Goal: Task Accomplishment & Management: Manage account settings

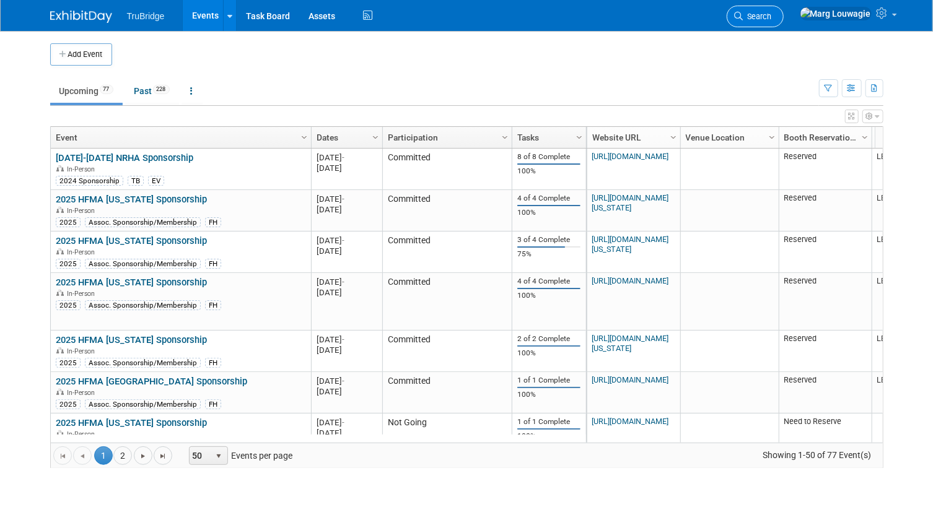
click at [772, 17] on span "Search" at bounding box center [757, 16] width 28 height 9
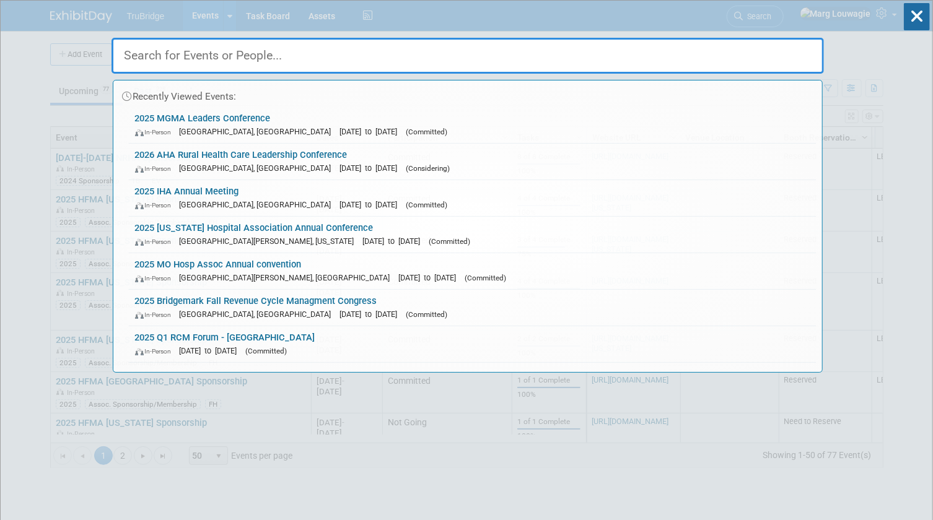
click at [786, 58] on input "text" at bounding box center [467, 56] width 712 height 36
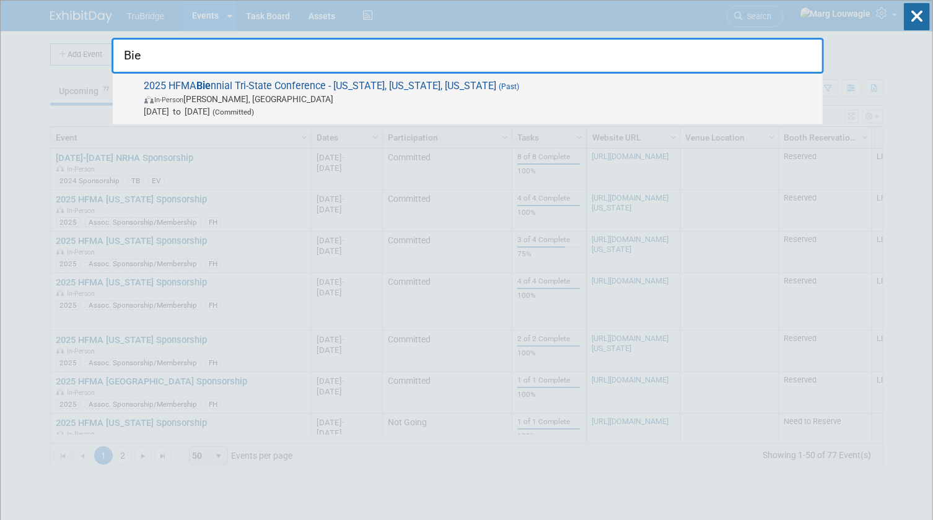
type input "Bie"
click at [371, 95] on span "In-Person [PERSON_NAME], [GEOGRAPHIC_DATA]" at bounding box center [480, 99] width 672 height 12
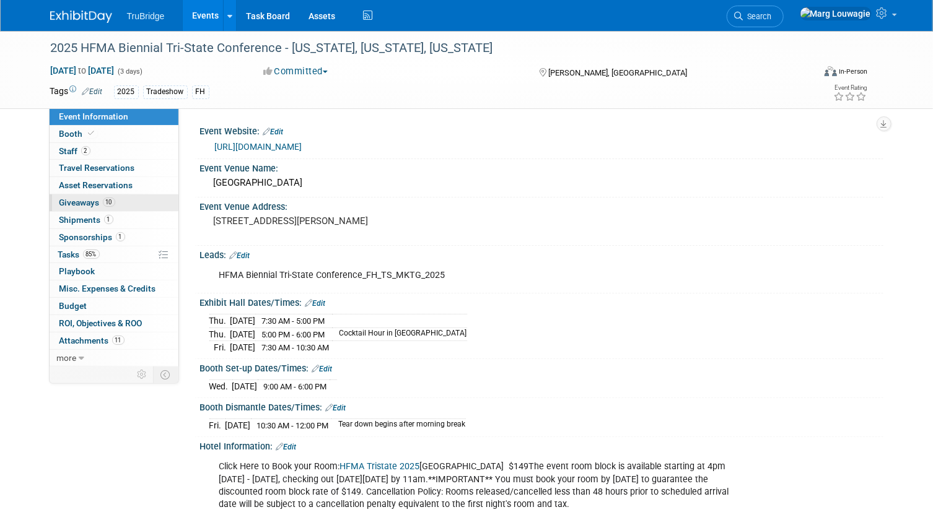
click at [81, 199] on span "Giveaways 10" at bounding box center [87, 203] width 56 height 10
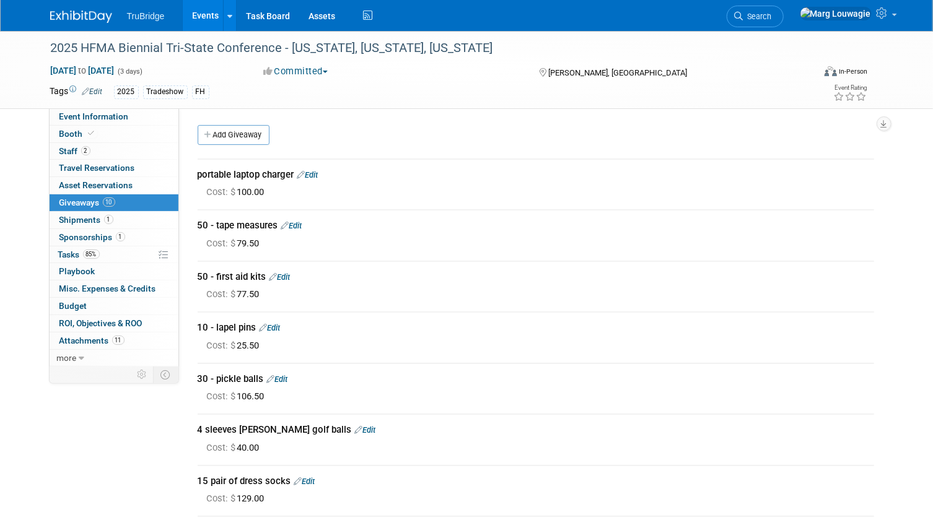
click at [317, 173] on link "Edit" at bounding box center [307, 174] width 21 height 9
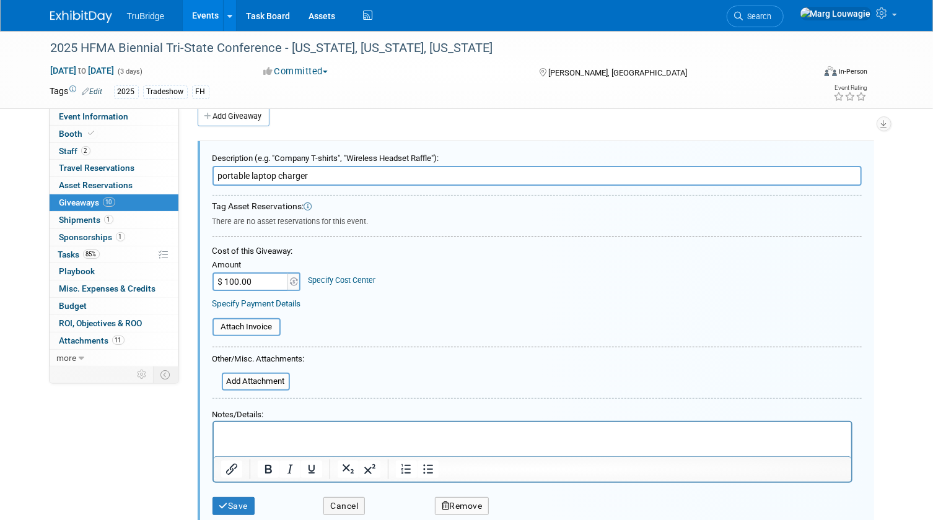
click at [271, 433] on p "Rich Text Area. Press ALT-0 for help." at bounding box center [531, 433] width 623 height 13
click at [287, 425] on html "winner -" at bounding box center [531, 431] width 637 height 18
click at [251, 503] on button "Save" at bounding box center [233, 506] width 43 height 18
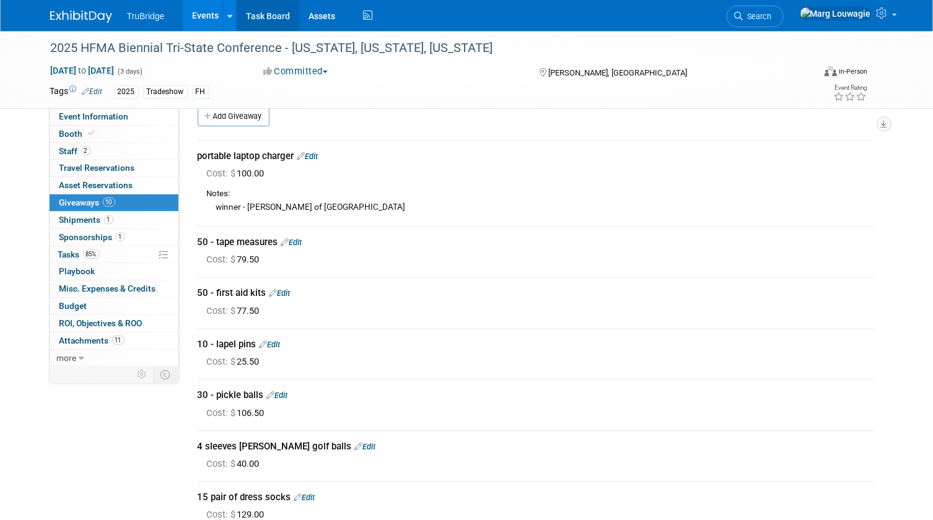
click at [278, 16] on link "Task Board" at bounding box center [268, 15] width 63 height 31
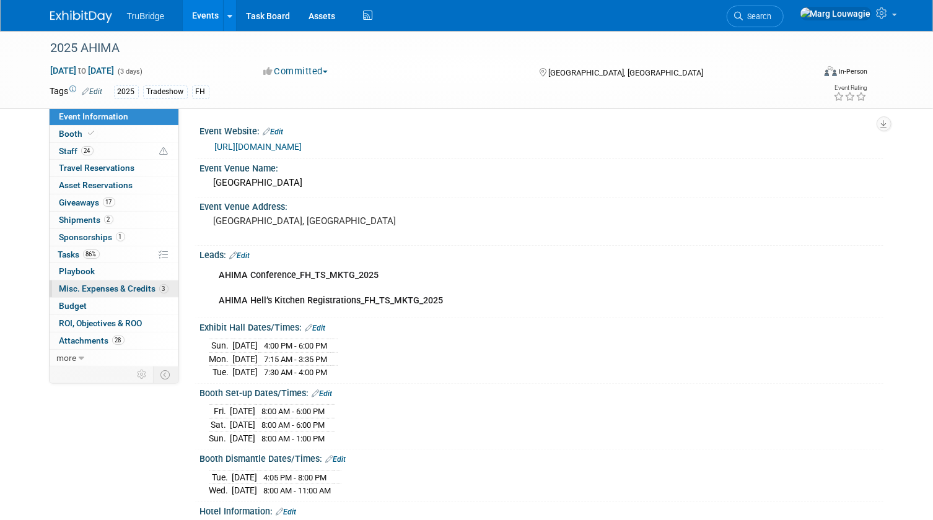
click at [74, 287] on span "Misc. Expenses & Credits 3" at bounding box center [113, 289] width 109 height 10
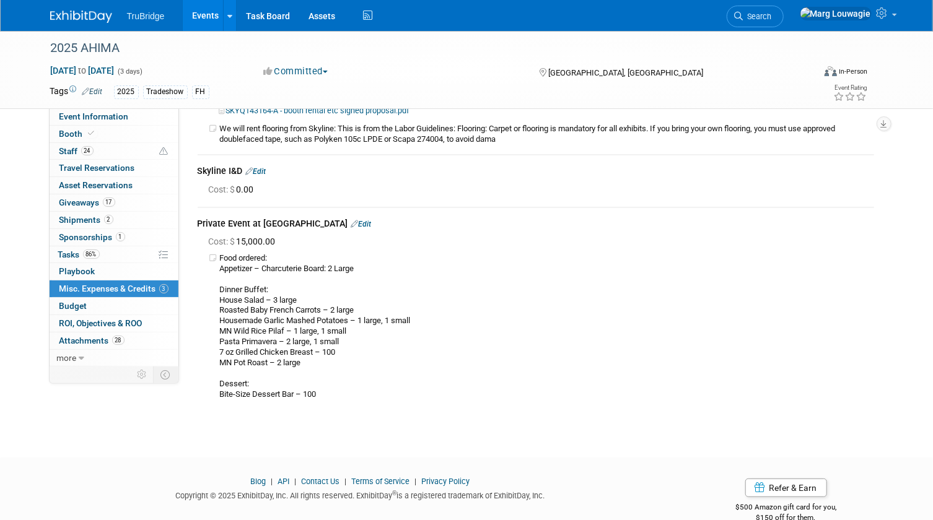
click at [264, 169] on link "Edit" at bounding box center [256, 171] width 20 height 9
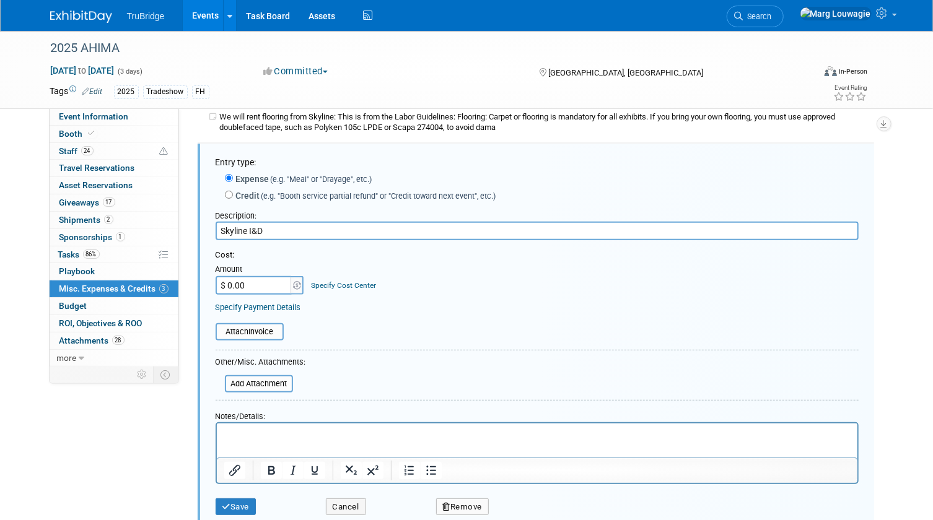
scroll to position [125, 0]
click at [261, 284] on input "$ 0.00" at bounding box center [253, 284] width 77 height 19
click at [259, 281] on input "$ 0.00" at bounding box center [253, 284] width 77 height 19
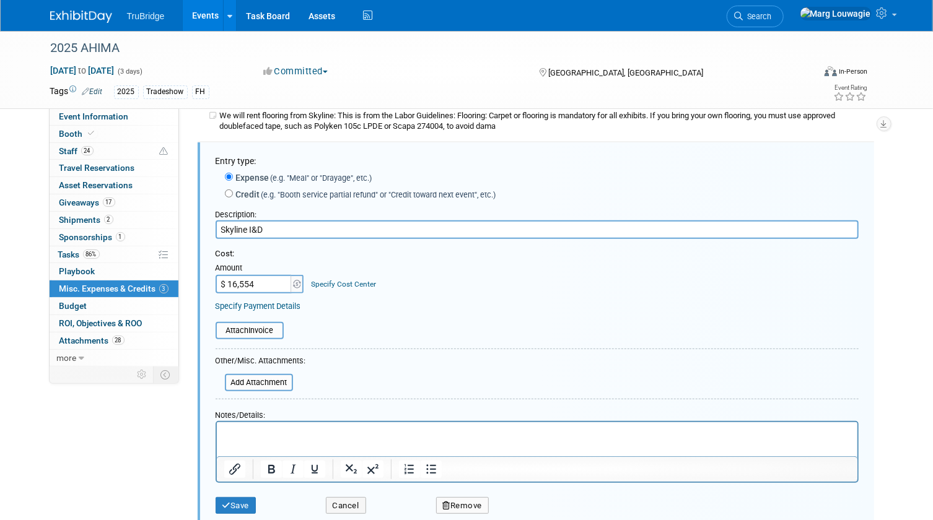
type input "$ 16,554.00"
click at [260, 378] on input "file" at bounding box center [217, 382] width 147 height 15
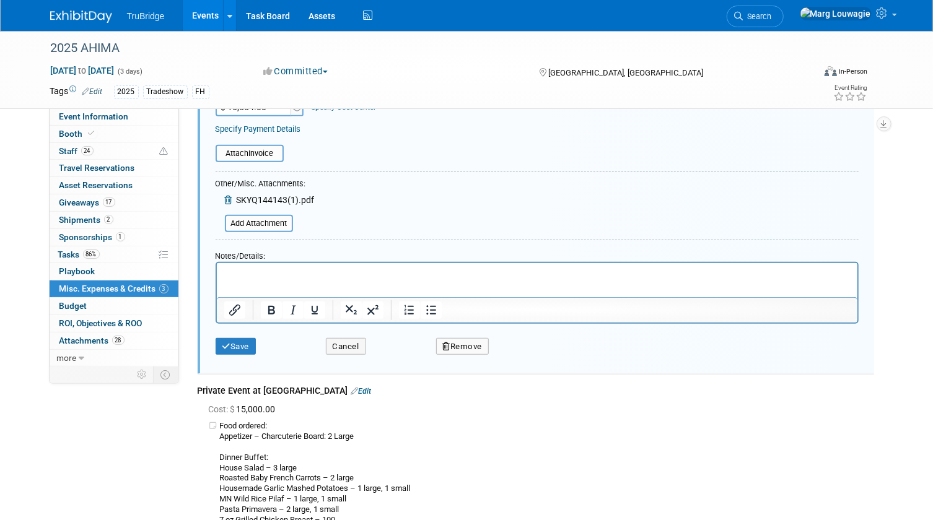
scroll to position [350, 0]
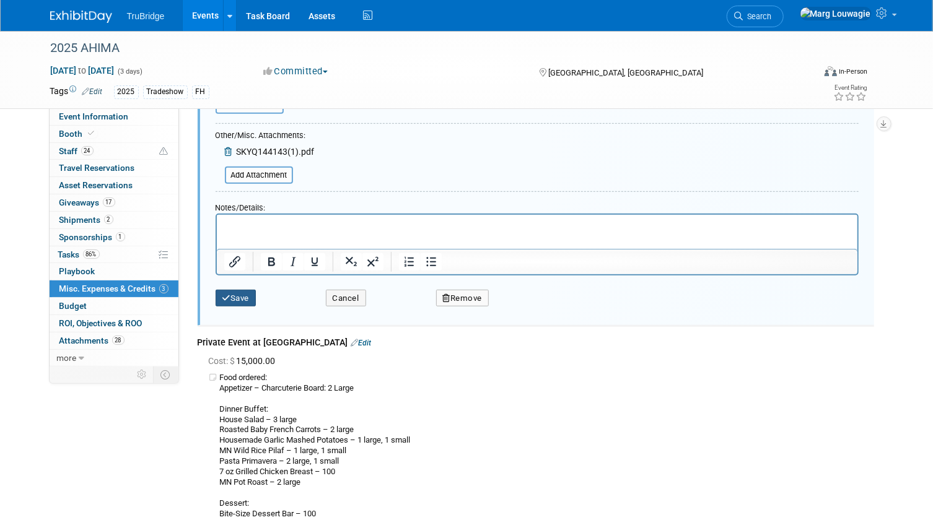
click at [248, 297] on button "Save" at bounding box center [235, 298] width 41 height 17
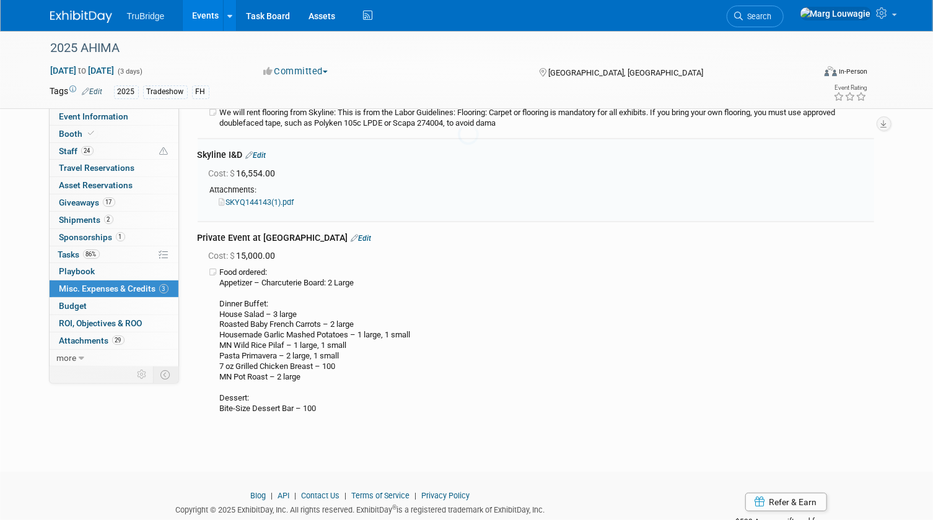
scroll to position [125, 0]
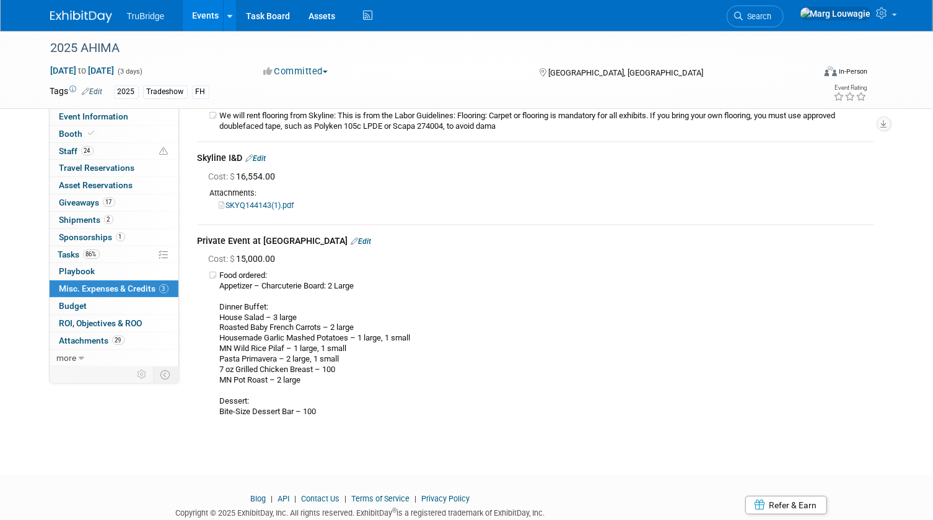
click at [351, 240] on link "Edit" at bounding box center [361, 241] width 20 height 9
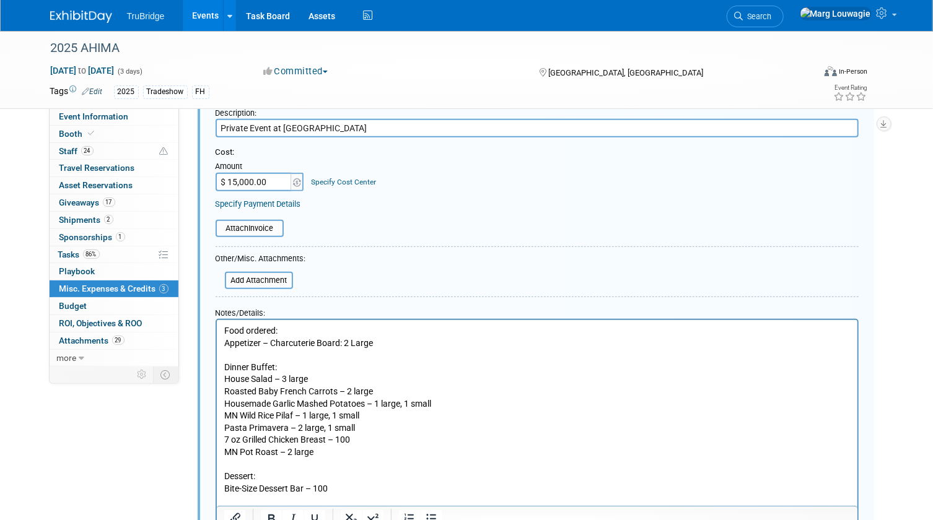
scroll to position [376, 0]
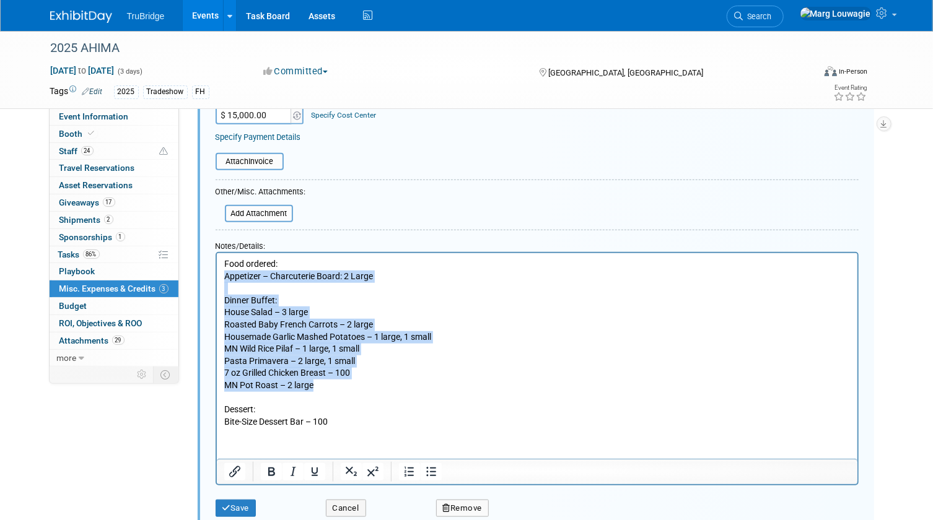
drag, startPoint x: 223, startPoint y: 273, endPoint x: 350, endPoint y: 386, distance: 170.2
click at [350, 386] on p "Food ordered: Appetizer – Charcuterie Board: 2 Large Dinner Buffet: House Salad…" at bounding box center [537, 343] width 626 height 170
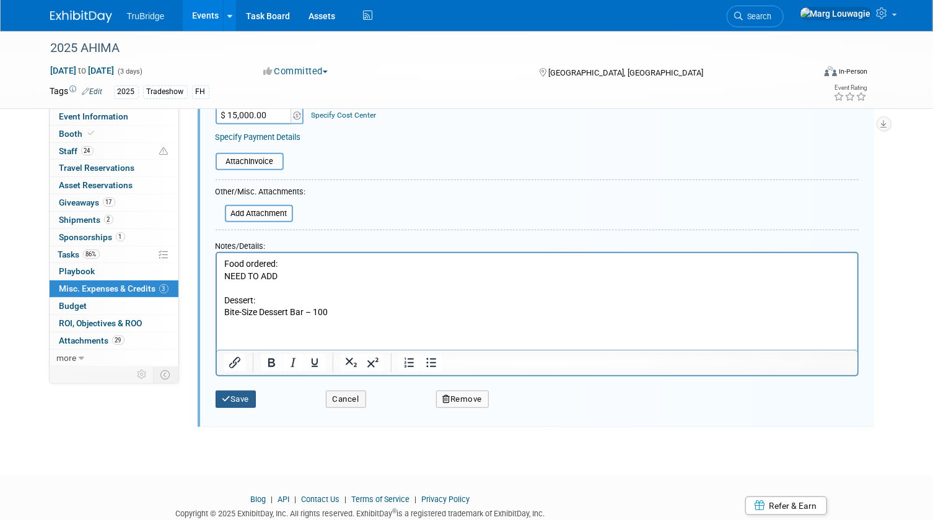
click at [249, 399] on button "Save" at bounding box center [235, 399] width 41 height 17
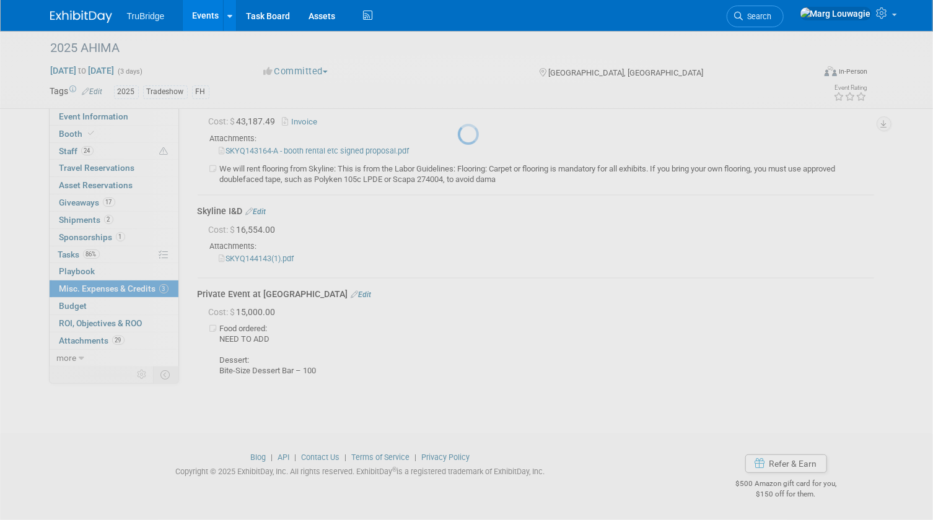
scroll to position [71, 0]
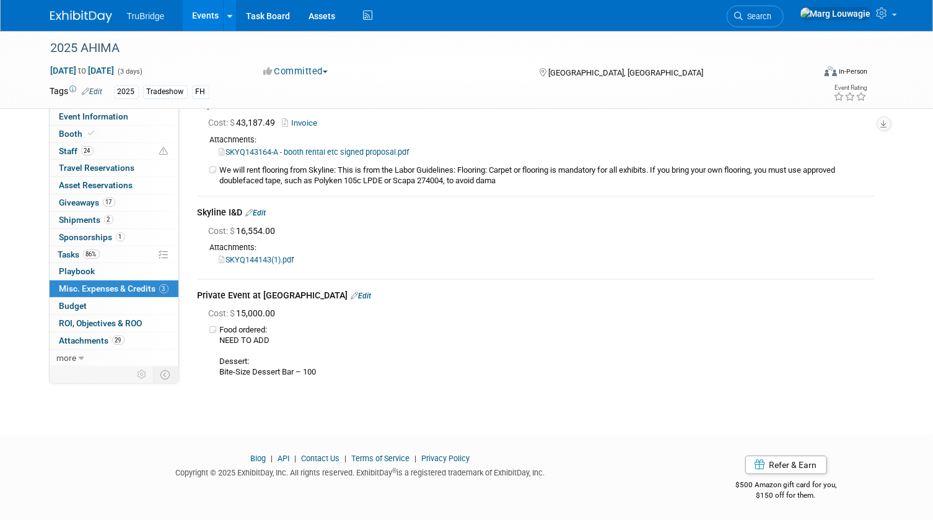
click at [342, 295] on div "Private Event at Hell's Kitchen Edit" at bounding box center [536, 296] width 676 height 15
click at [351, 294] on link "Edit" at bounding box center [361, 296] width 20 height 9
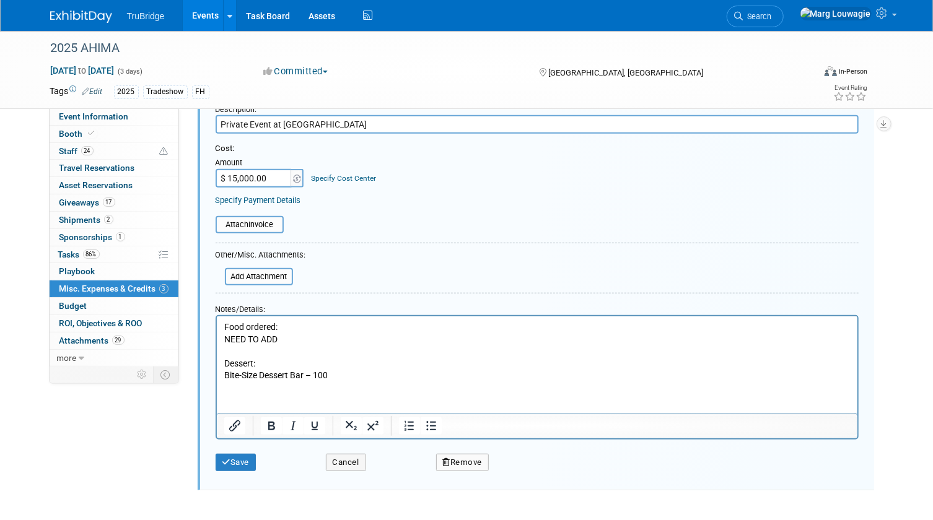
scroll to position [320, 0]
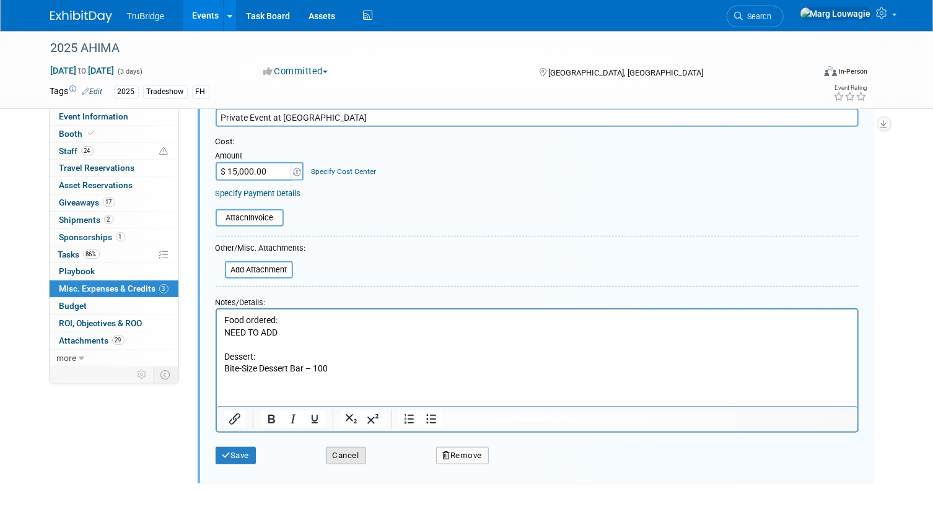
click at [351, 451] on button "Cancel" at bounding box center [346, 455] width 40 height 17
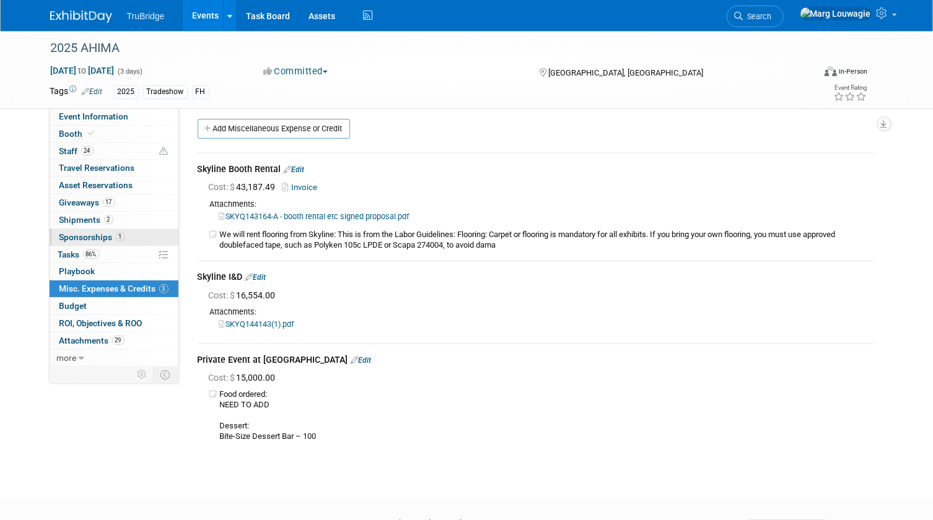
scroll to position [0, 0]
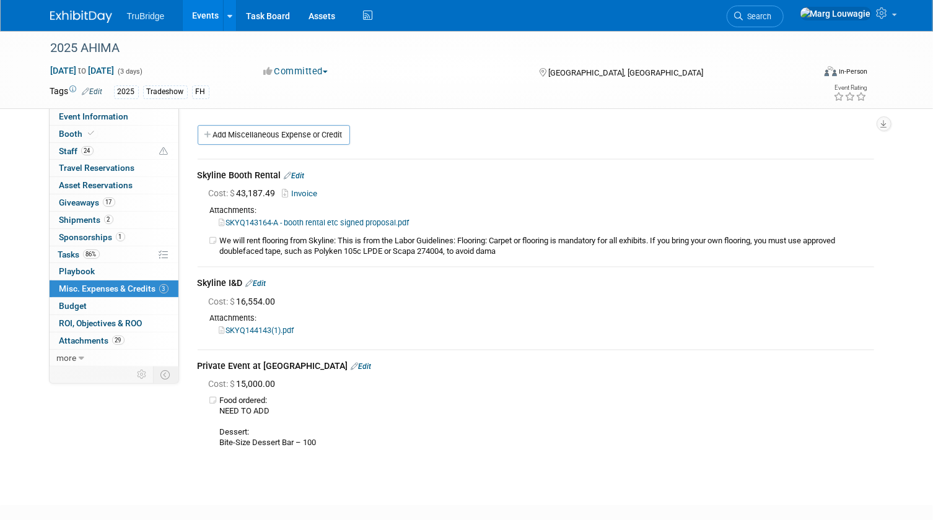
click at [351, 363] on link "Edit" at bounding box center [361, 366] width 20 height 9
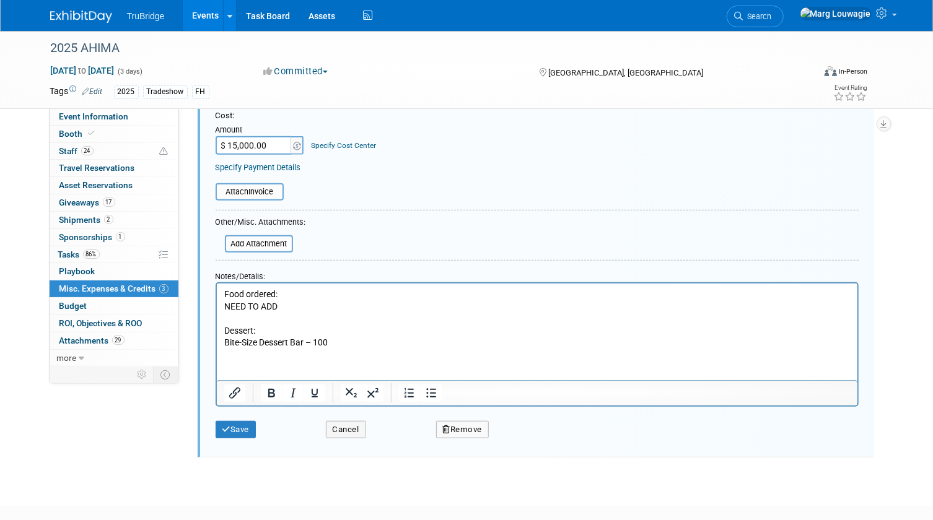
scroll to position [376, 0]
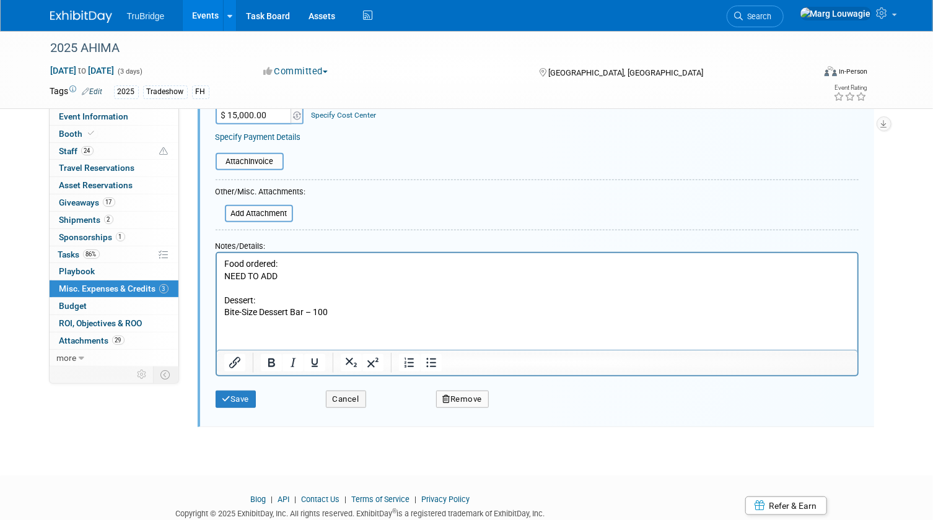
click at [290, 279] on p "Food ordered: NEED TO ADD Dessert: Bite-Size Dessert Bar – 100" at bounding box center [537, 288] width 626 height 61
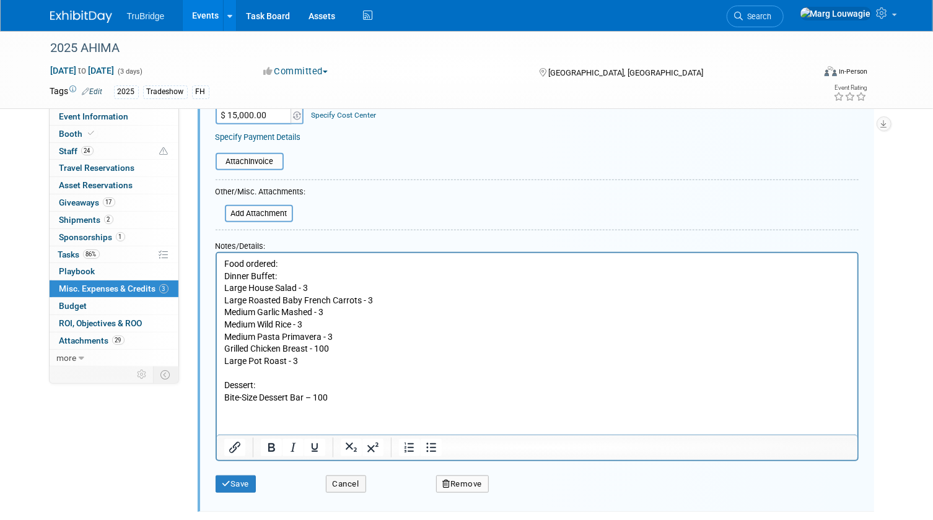
click at [278, 262] on p "Food ordered: Dinner Buffet:" at bounding box center [537, 270] width 626 height 24
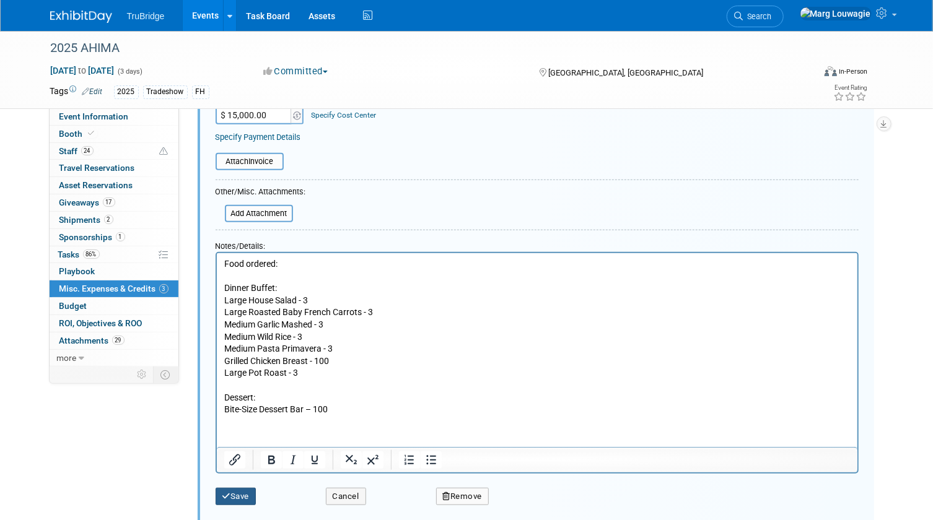
click at [248, 490] on button "Save" at bounding box center [235, 496] width 41 height 17
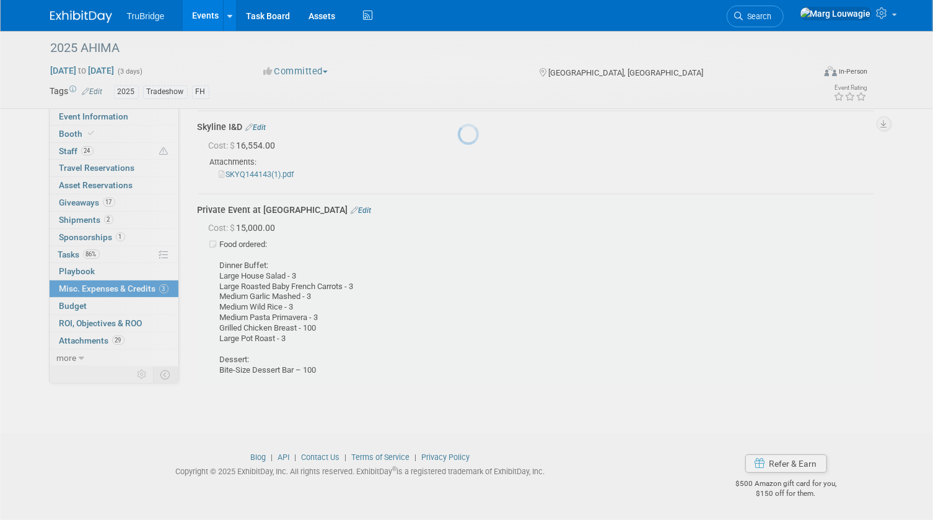
scroll to position [155, 0]
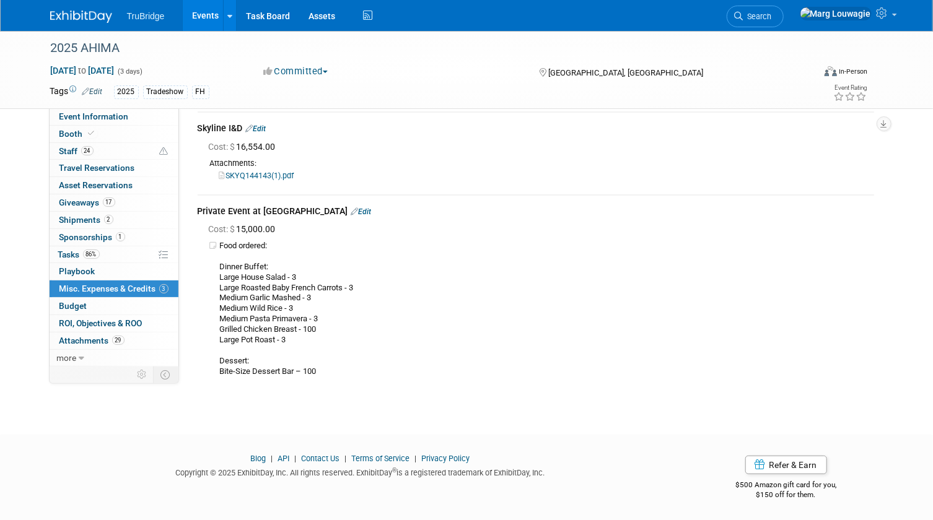
click at [351, 208] on link "Edit" at bounding box center [361, 211] width 20 height 9
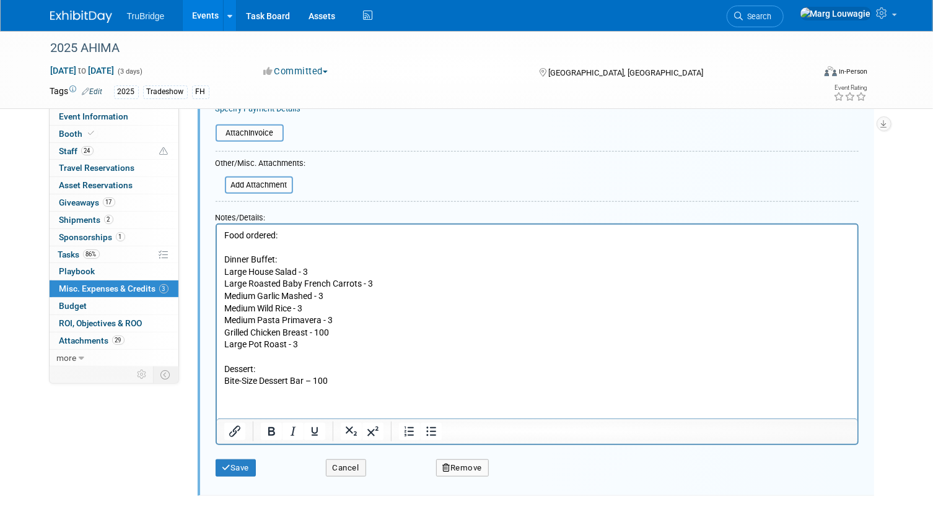
scroll to position [433, 0]
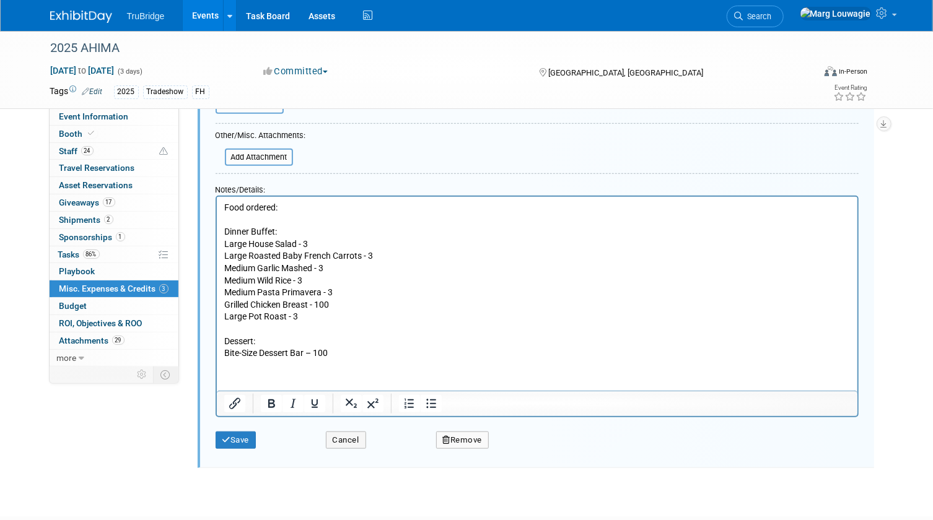
click at [299, 207] on p "Food ordered: Dinner Buffet: Large House Salad - 3 Large Roasted Baby French Ca…" at bounding box center [537, 280] width 626 height 158
click at [373, 350] on p "Food ordered: Dinner Buffet: Large House Salad - 3 Large Roasted Baby French Ca…" at bounding box center [537, 280] width 626 height 158
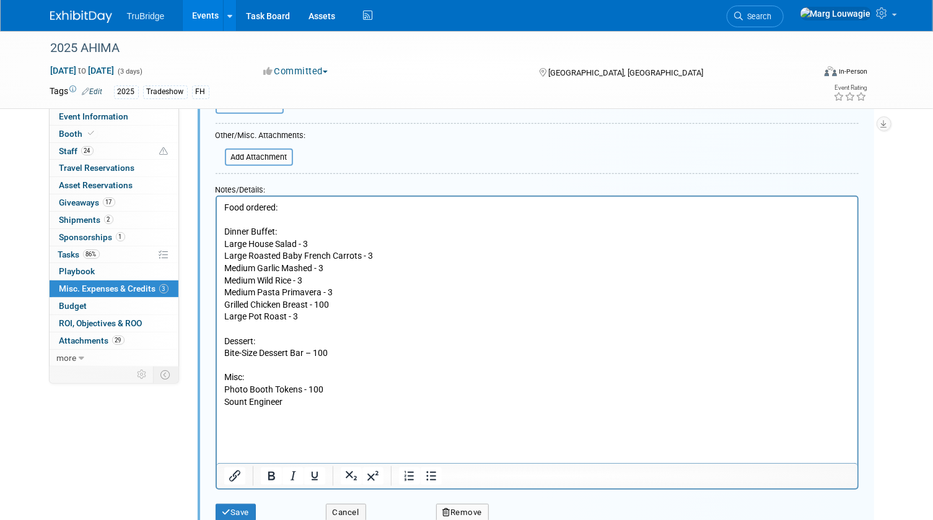
click at [246, 402] on p "Sount Engineer" at bounding box center [537, 402] width 626 height 12
click at [239, 420] on p "Rich Text Area. Press ALT-0 for help." at bounding box center [537, 426] width 626 height 12
click at [242, 508] on button "Save" at bounding box center [235, 512] width 41 height 17
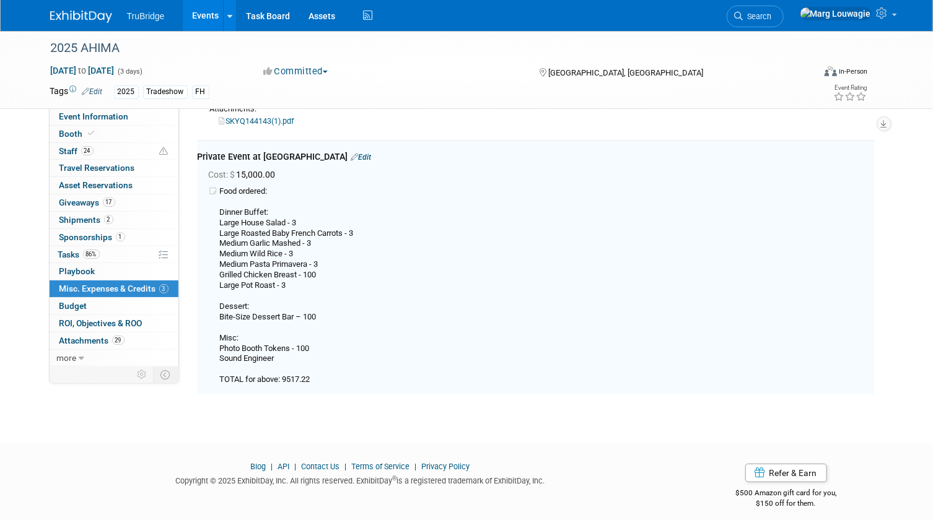
scroll to position [207, 0]
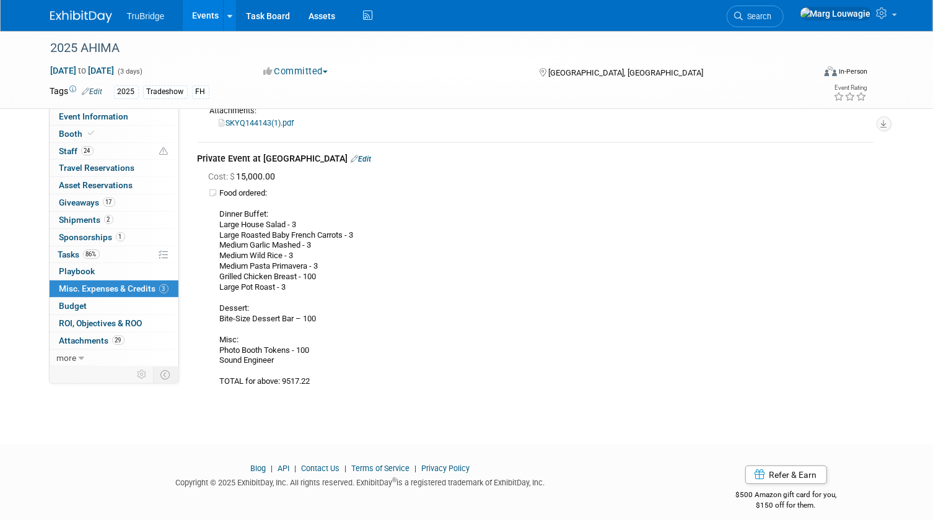
drag, startPoint x: 334, startPoint y: 157, endPoint x: 336, endPoint y: 173, distance: 16.2
click at [351, 157] on link "Edit" at bounding box center [361, 159] width 20 height 9
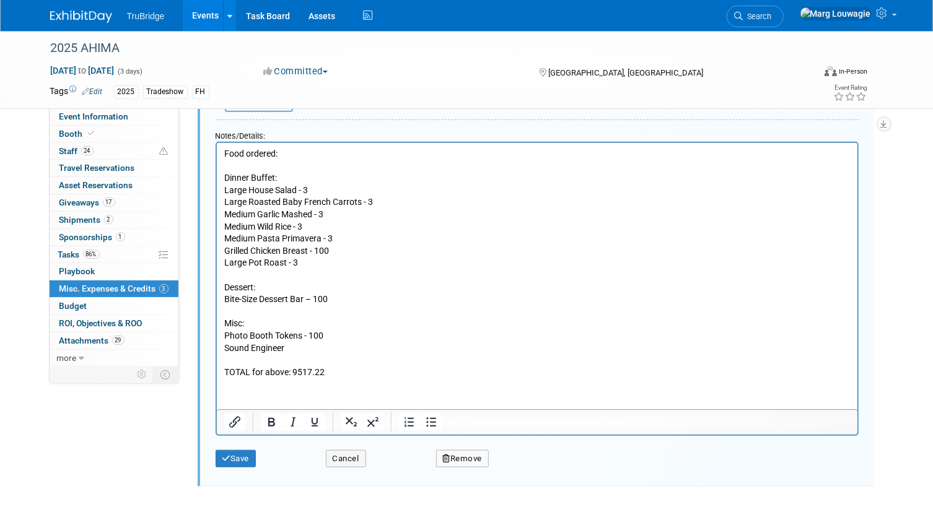
scroll to position [489, 0]
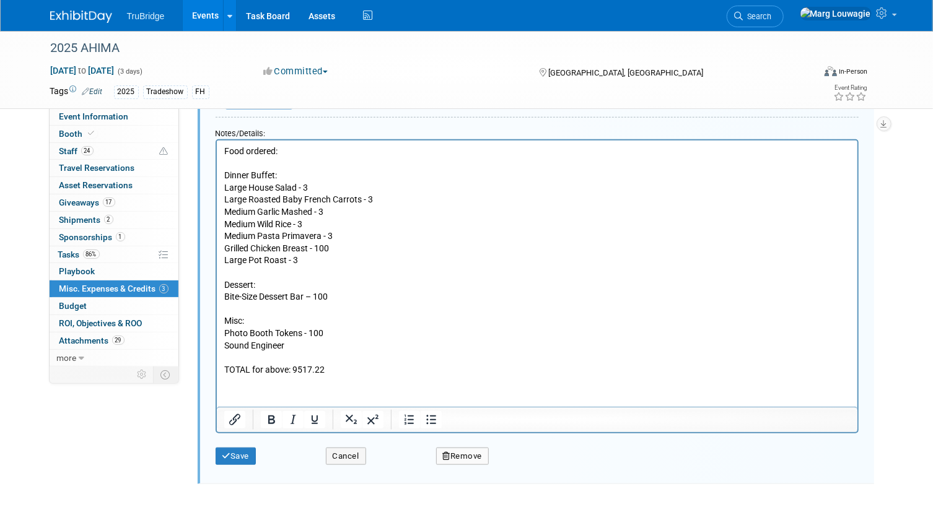
drag, startPoint x: 292, startPoint y: 367, endPoint x: 299, endPoint y: 366, distance: 6.8
click at [294, 366] on p "Food ordered: Dinner Buffet: Large House Salad - 3 Large Roasted Baby French Ca…" at bounding box center [537, 260] width 626 height 230
click at [253, 451] on button "Save" at bounding box center [235, 456] width 41 height 17
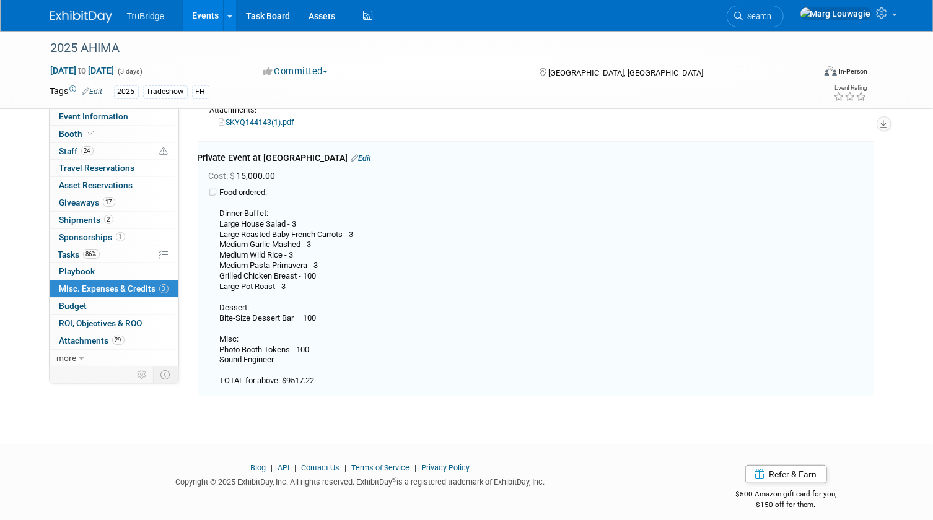
scroll to position [207, 0]
drag, startPoint x: 139, startPoint y: 133, endPoint x: 204, endPoint y: 136, distance: 65.1
click at [140, 133] on link "Booth" at bounding box center [114, 134] width 129 height 17
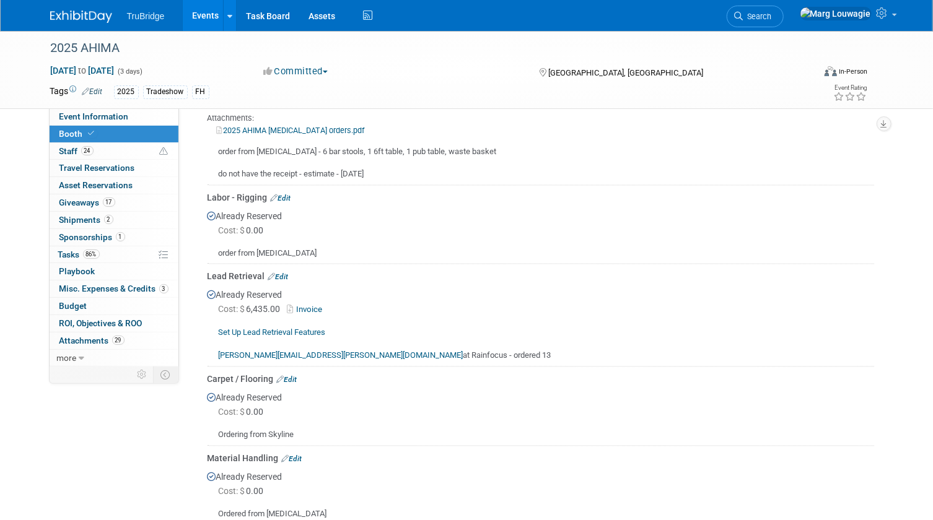
scroll to position [1126, 0]
click at [284, 193] on link "Edit" at bounding box center [281, 197] width 20 height 9
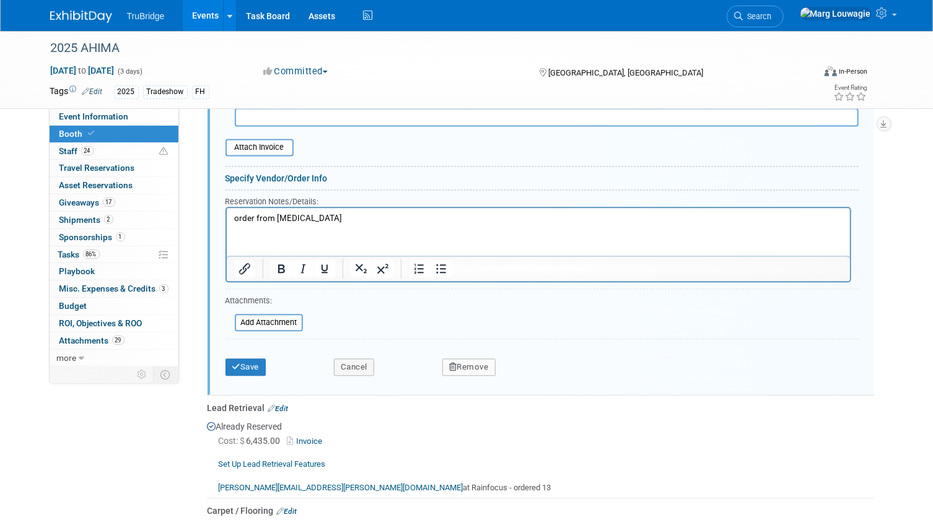
scroll to position [1447, 0]
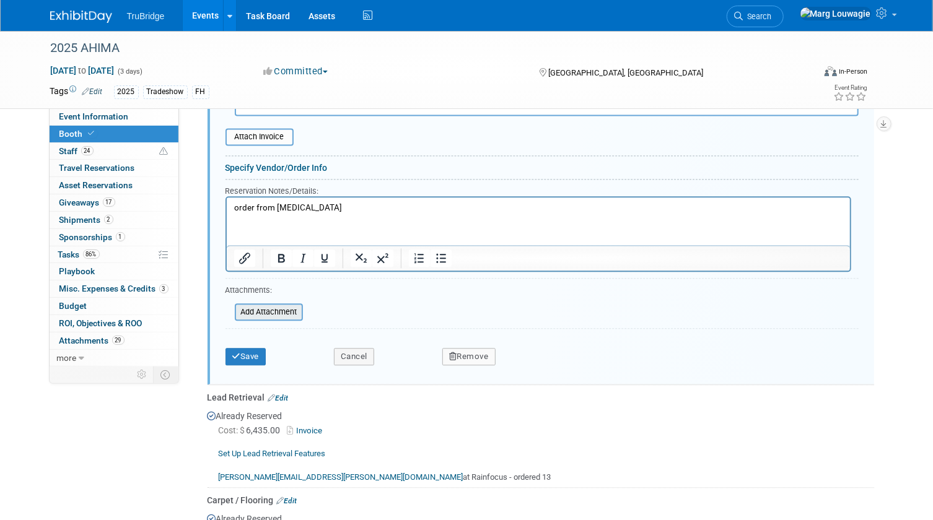
click at [290, 305] on input "file" at bounding box center [227, 312] width 147 height 15
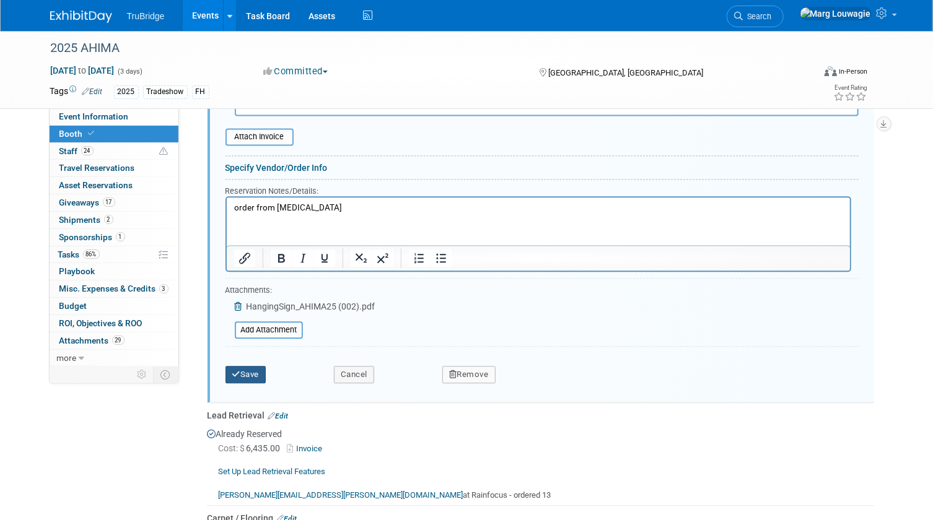
click at [266, 368] on button "Save" at bounding box center [245, 374] width 41 height 17
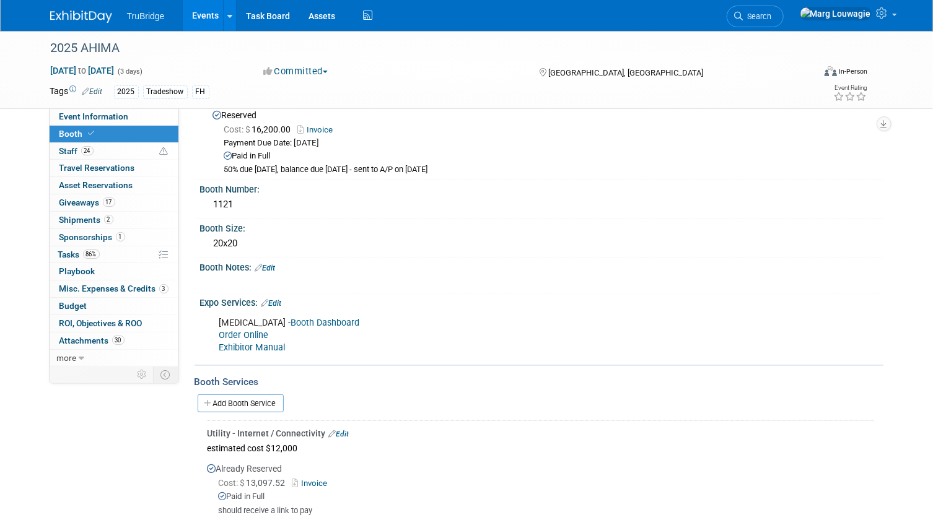
scroll to position [0, 0]
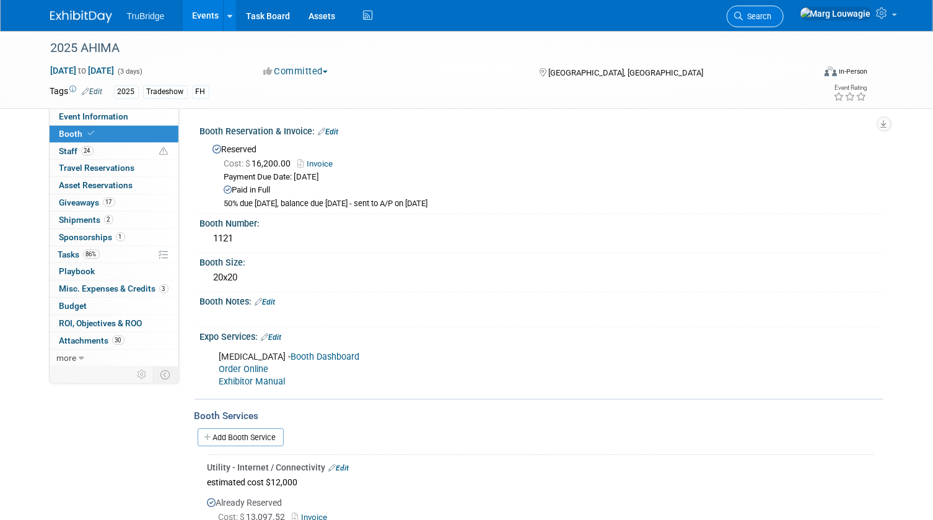
click at [772, 13] on span "Search" at bounding box center [757, 16] width 28 height 9
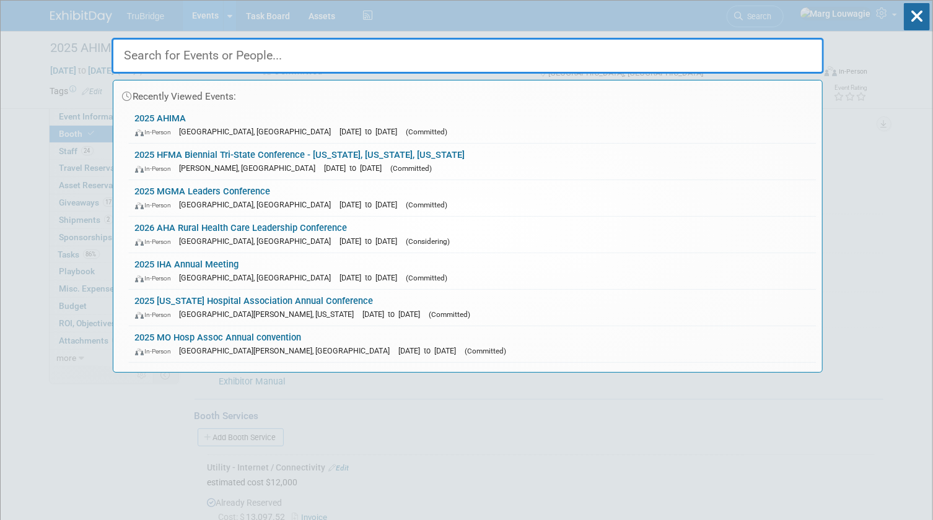
click at [768, 53] on input "text" at bounding box center [467, 56] width 712 height 36
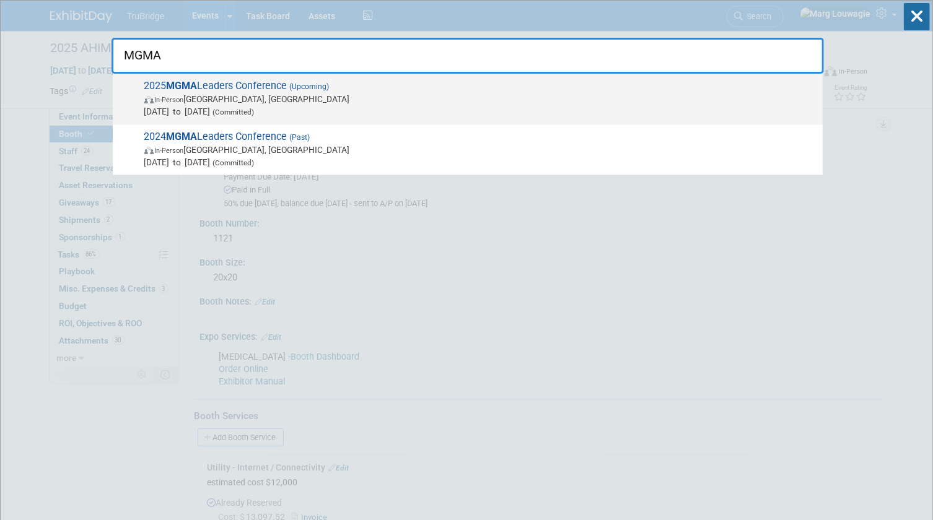
type input "MGMA"
click at [319, 103] on span "In-Person Orlando, FL" at bounding box center [480, 99] width 672 height 12
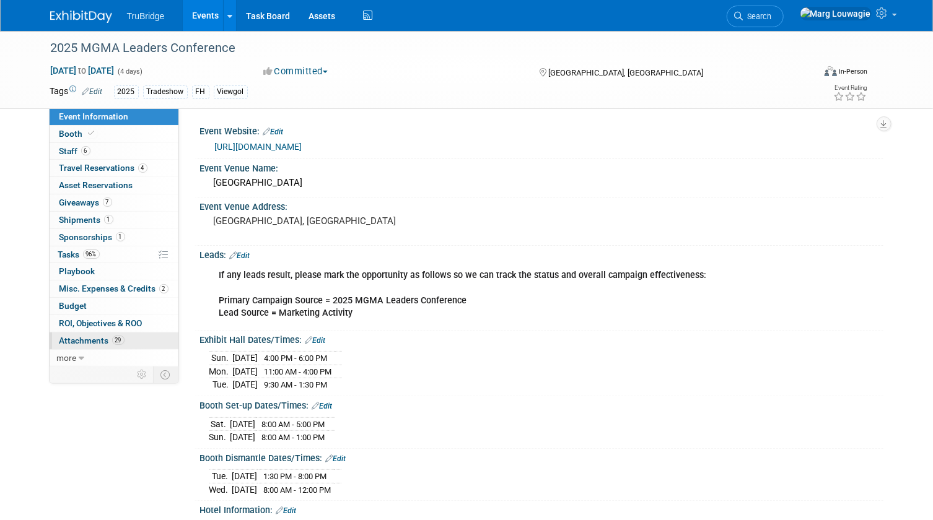
click at [74, 338] on span "Attachments 29" at bounding box center [91, 341] width 65 height 10
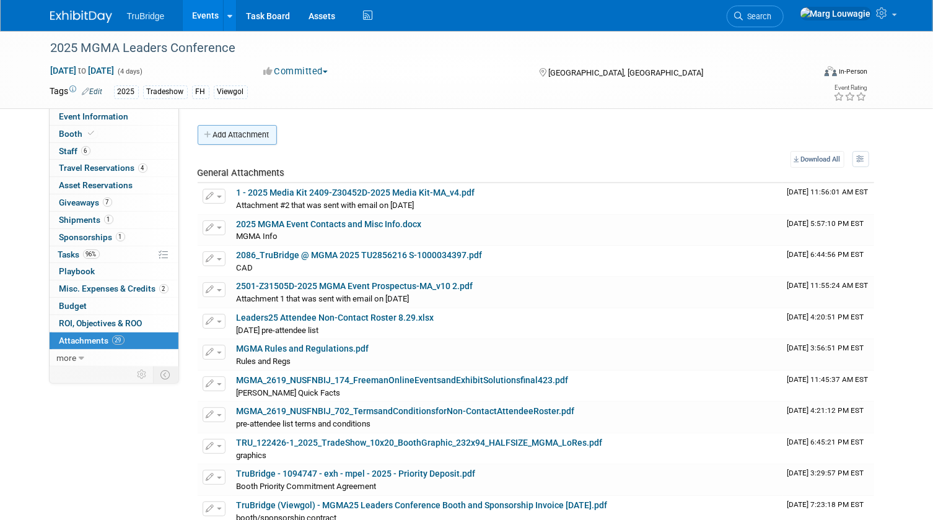
click at [259, 135] on button "Add Attachment" at bounding box center [237, 135] width 79 height 20
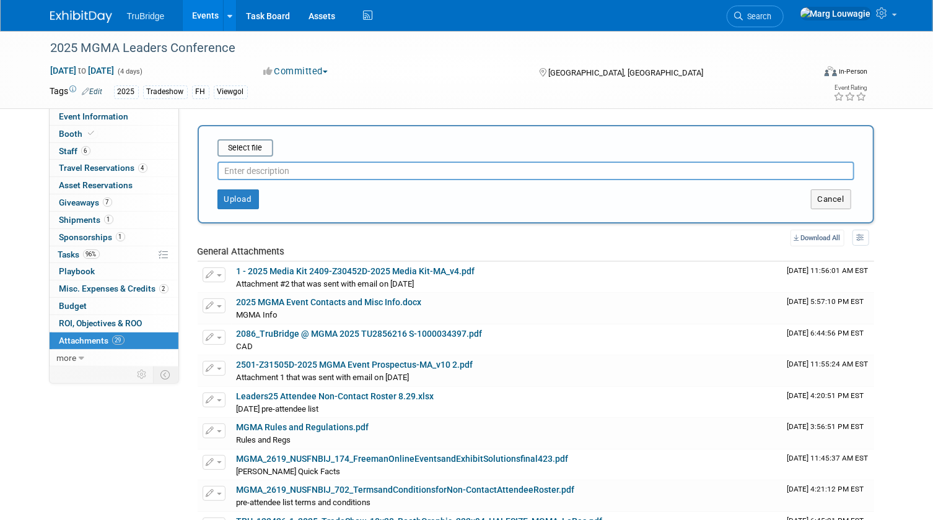
click at [260, 170] on input "text" at bounding box center [535, 171] width 637 height 19
type input "pre-attendee direct mail list"
click at [256, 147] on input "file" at bounding box center [197, 148] width 147 height 15
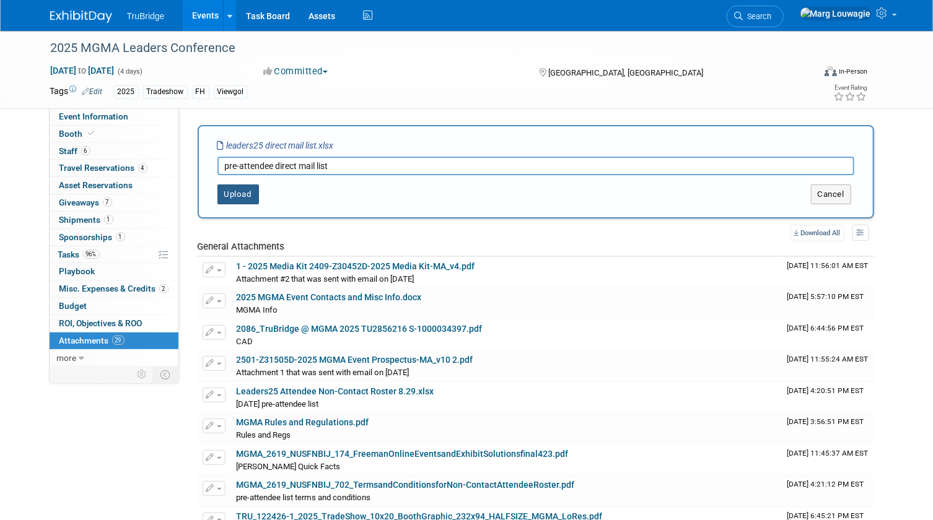
click at [246, 193] on button "Upload" at bounding box center [237, 195] width 41 height 20
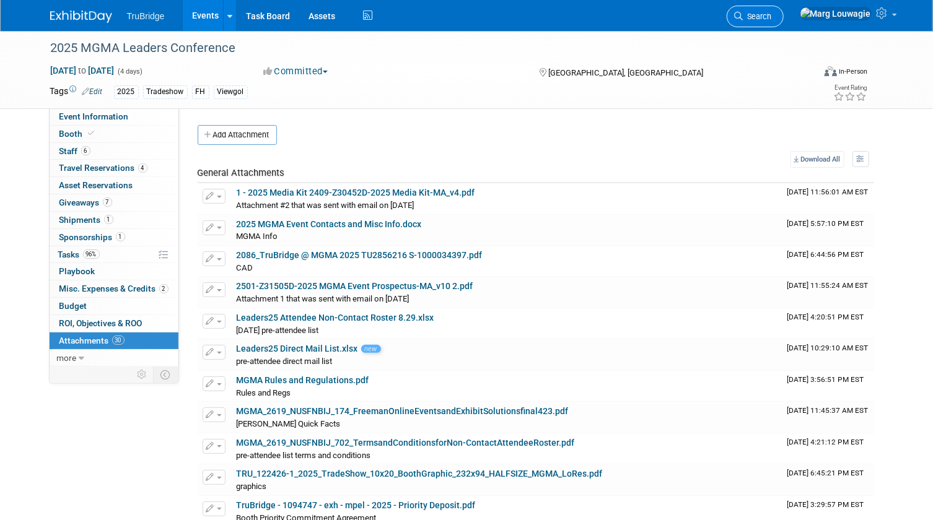
click at [772, 12] on span "Search" at bounding box center [757, 16] width 28 height 9
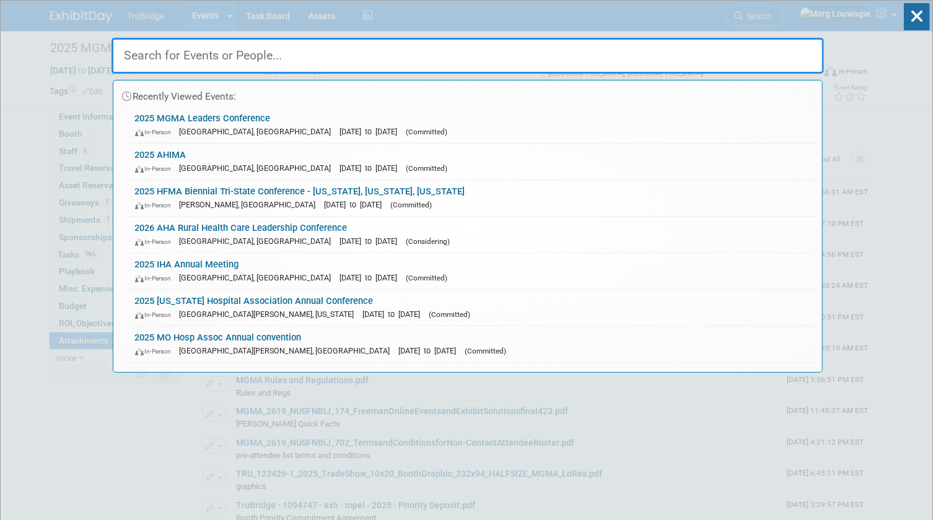
click at [784, 56] on input "text" at bounding box center [467, 56] width 712 height 36
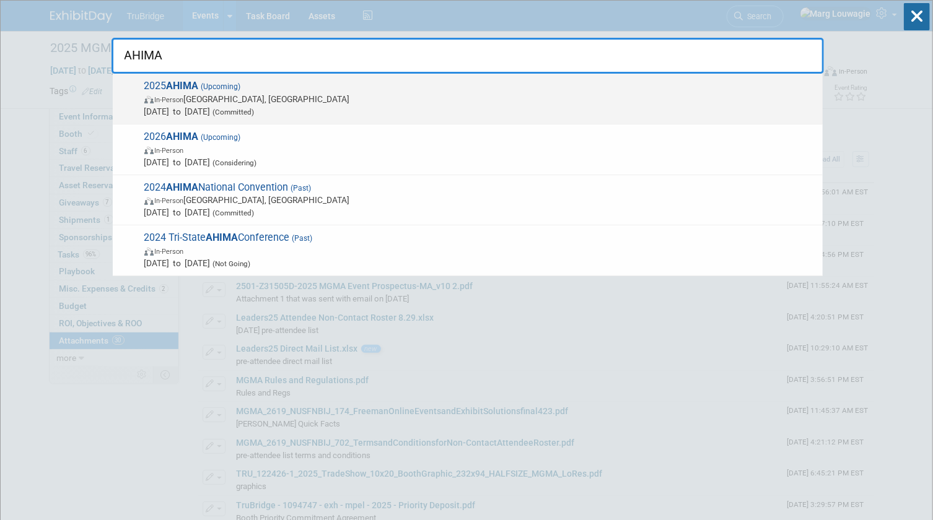
type input "AHIMA"
click at [248, 93] on span "In-Person Minneapolis, MN" at bounding box center [480, 99] width 672 height 12
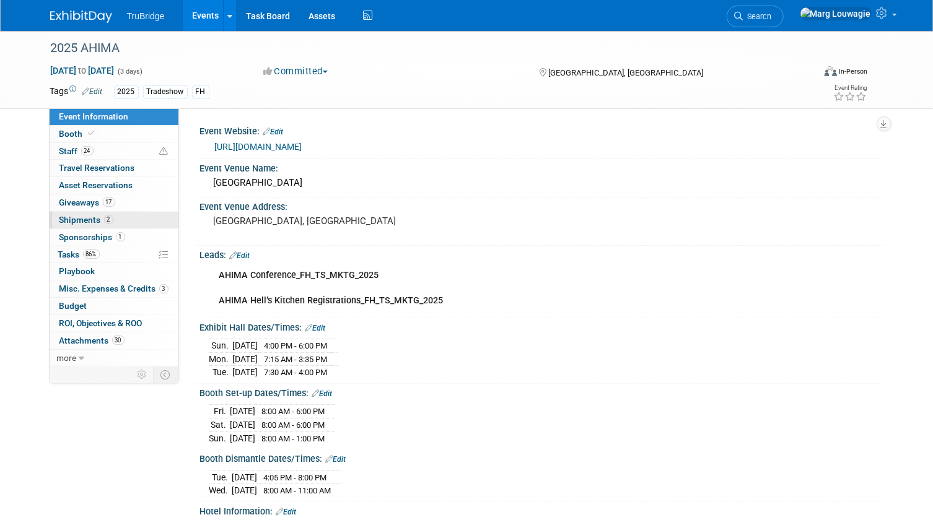
click at [85, 215] on span "Shipments 2" at bounding box center [86, 220] width 54 height 10
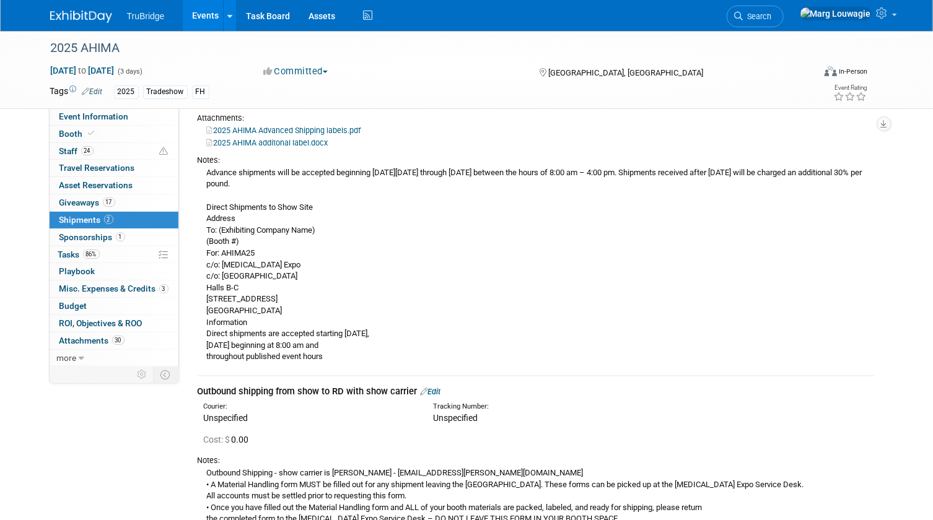
scroll to position [281, 0]
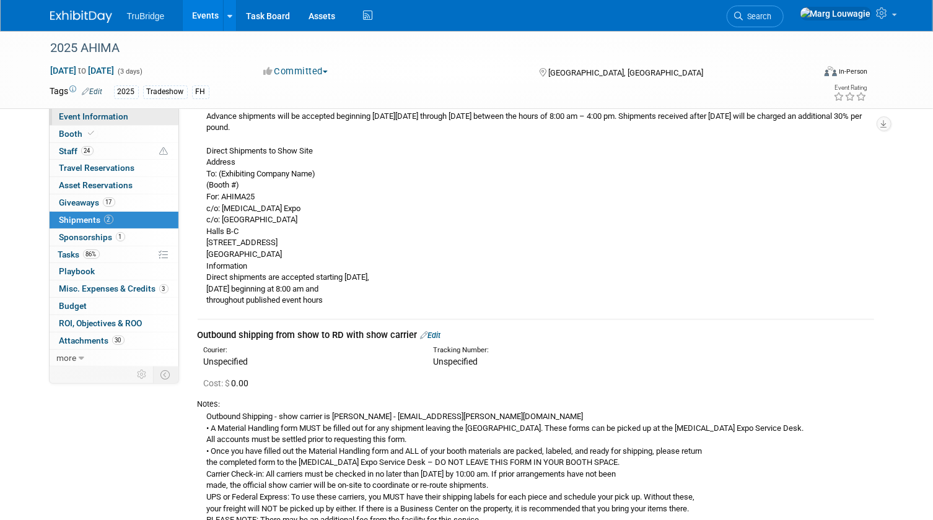
click at [142, 115] on link "Event Information" at bounding box center [114, 116] width 129 height 17
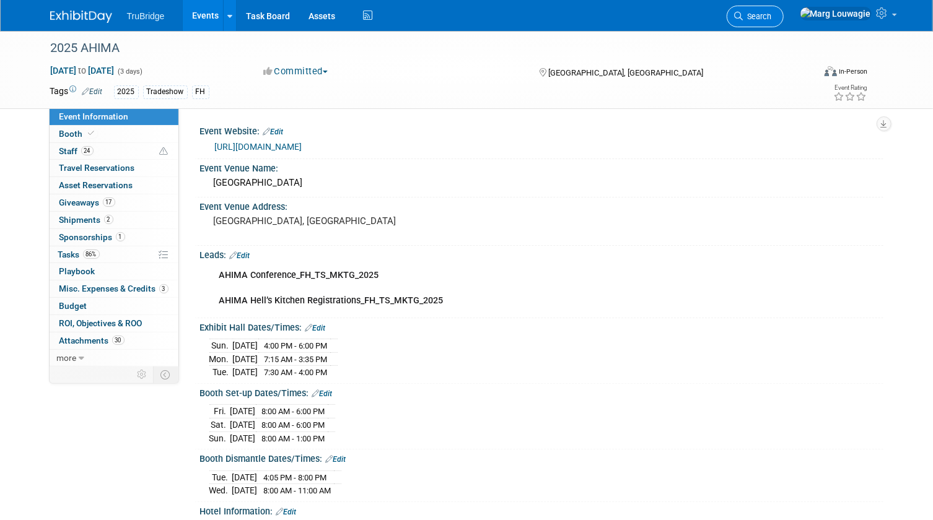
drag, startPoint x: 806, startPoint y: 17, endPoint x: 808, endPoint y: 37, distance: 19.3
click at [772, 18] on span "Search" at bounding box center [757, 16] width 28 height 9
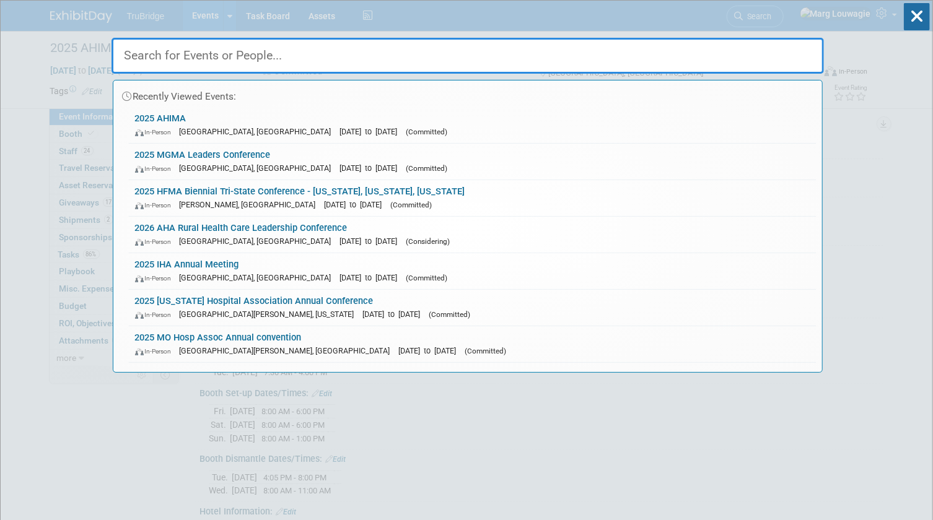
click at [801, 51] on input "text" at bounding box center [467, 56] width 712 height 36
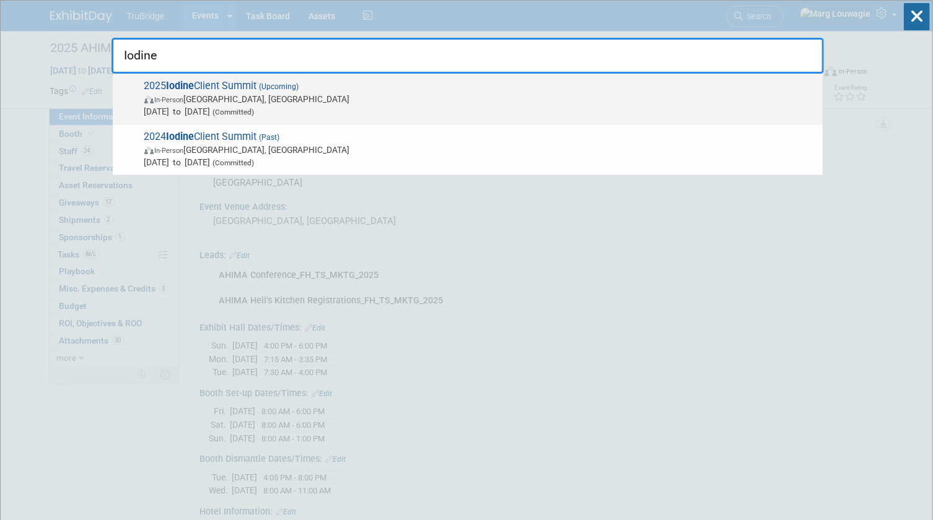
type input "Iodine"
click at [198, 108] on span "Oct 6, 2025 to Oct 7, 2025 (Committed)" at bounding box center [480, 111] width 672 height 12
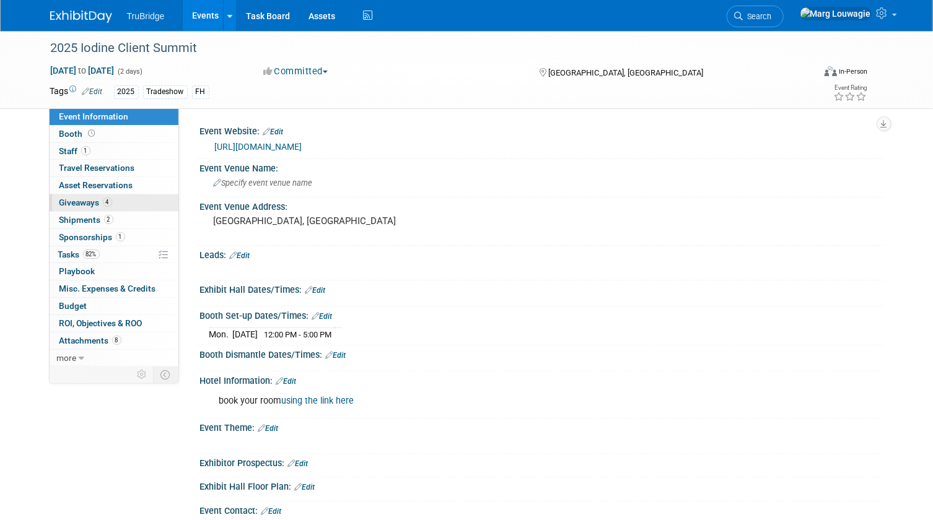
click at [94, 201] on span "Giveaways 4" at bounding box center [85, 203] width 53 height 10
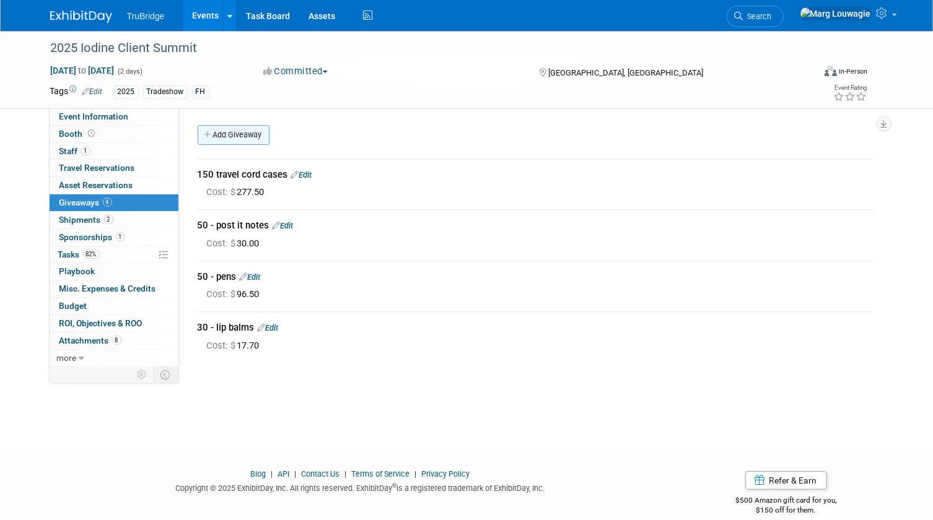
click at [254, 136] on link "Add Giveaway" at bounding box center [234, 135] width 72 height 20
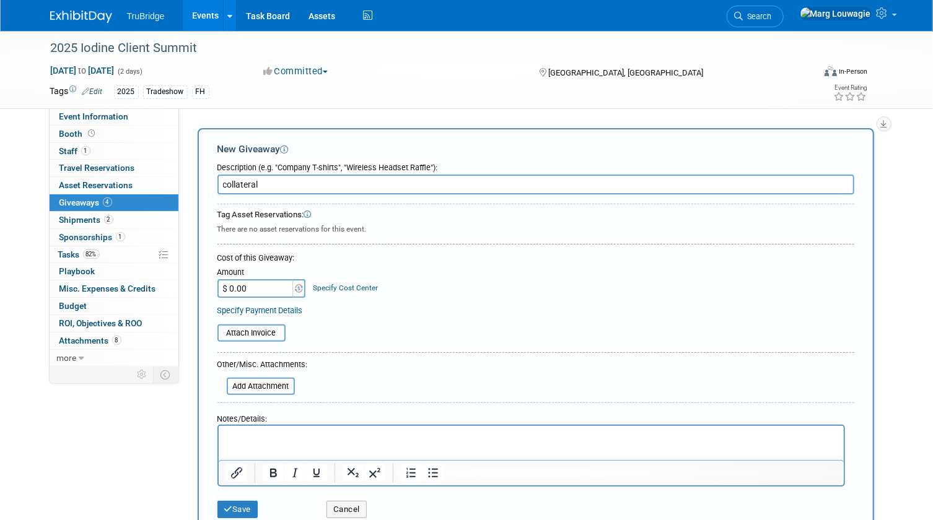
type input "collateral"
click at [235, 437] on p "Rich Text Area. Press ALT-0 for help." at bounding box center [530, 437] width 611 height 12
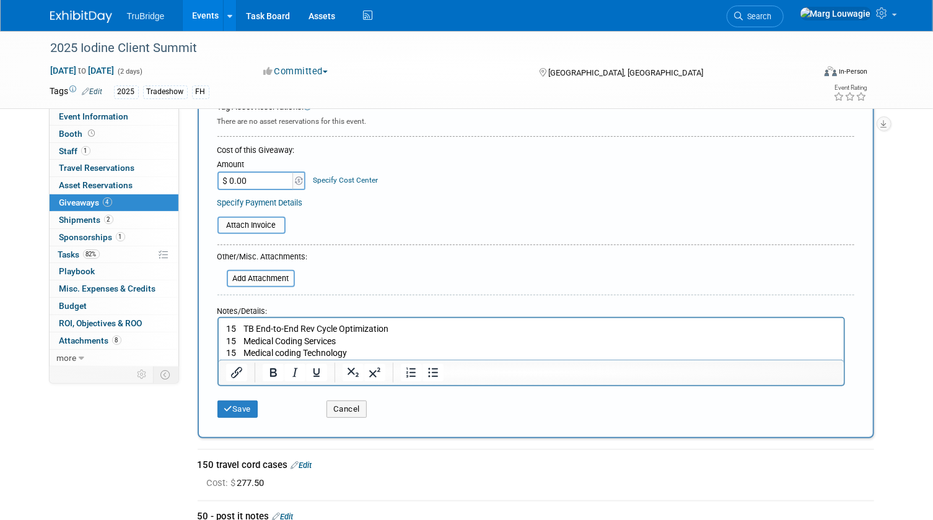
scroll to position [112, 0]
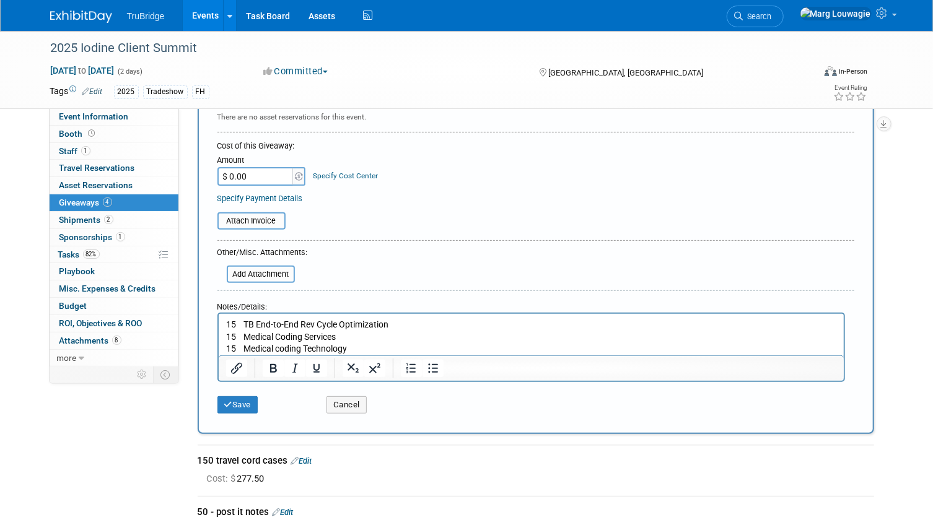
click at [243, 403] on button "Save" at bounding box center [237, 404] width 41 height 17
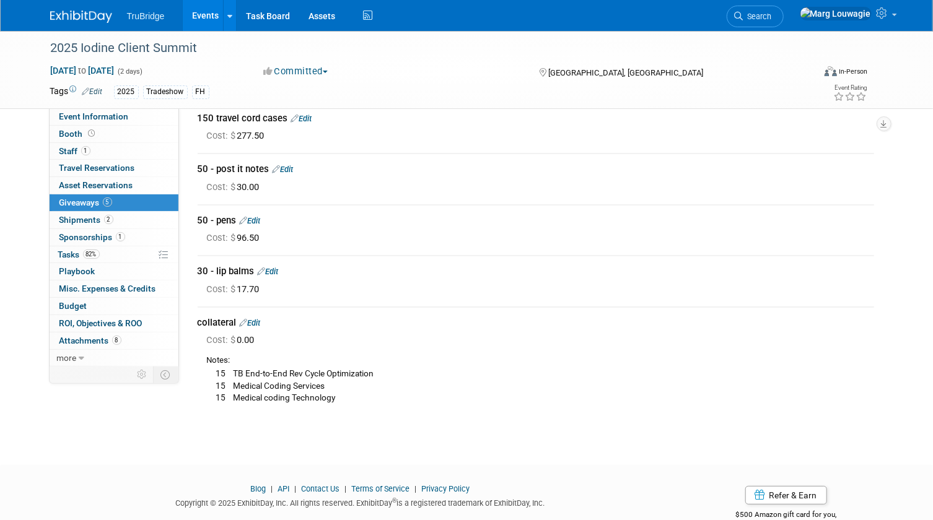
scroll to position [0, 0]
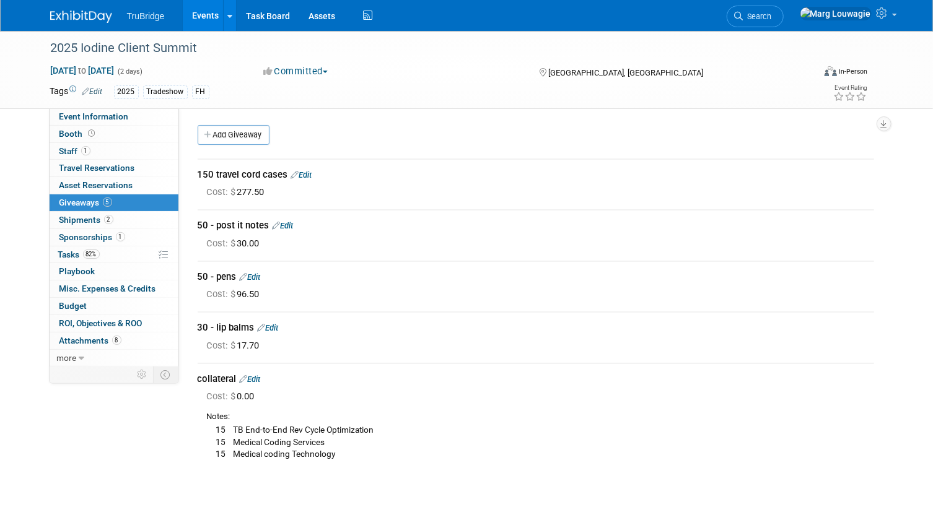
drag, startPoint x: 80, startPoint y: 216, endPoint x: 110, endPoint y: 210, distance: 31.0
click at [80, 216] on span "Shipments 2" at bounding box center [86, 220] width 54 height 10
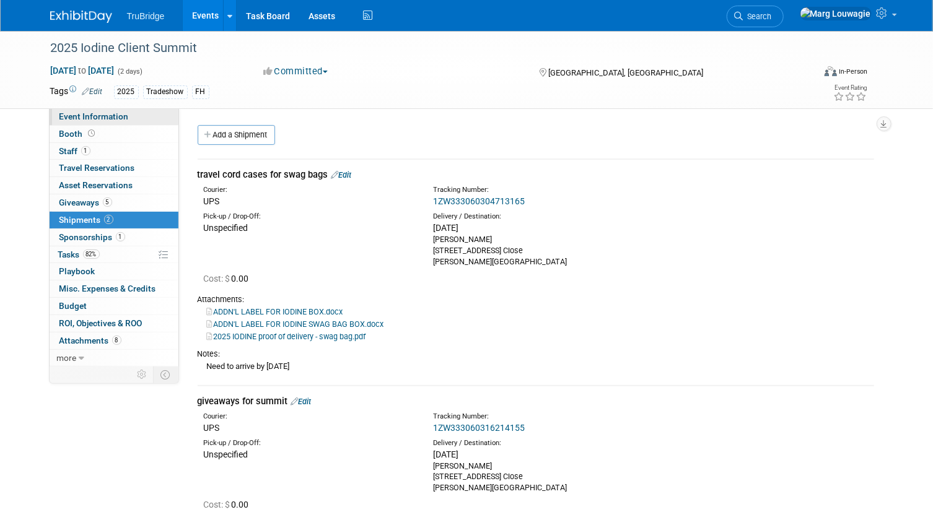
click at [80, 113] on span "Event Information" at bounding box center [93, 116] width 69 height 10
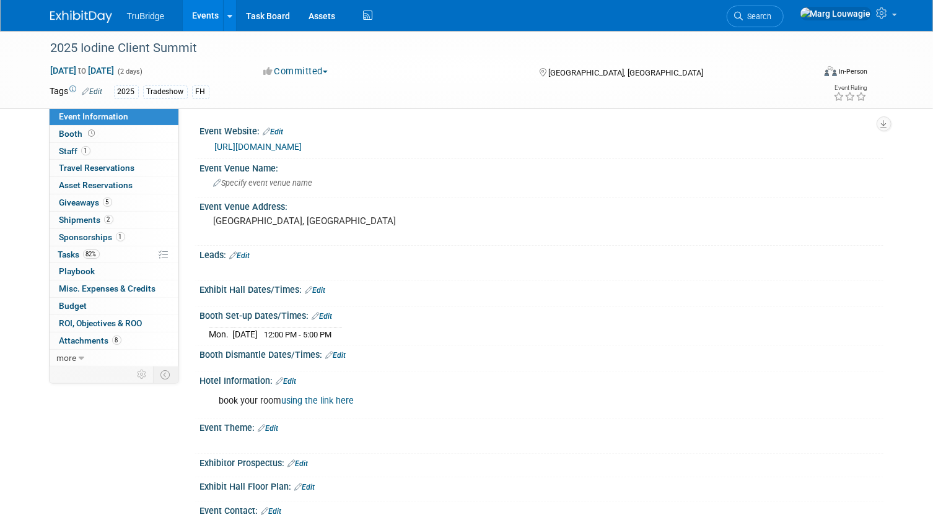
drag, startPoint x: 812, startPoint y: 18, endPoint x: 783, endPoint y: 38, distance: 35.2
click at [772, 18] on span "Search" at bounding box center [757, 16] width 28 height 9
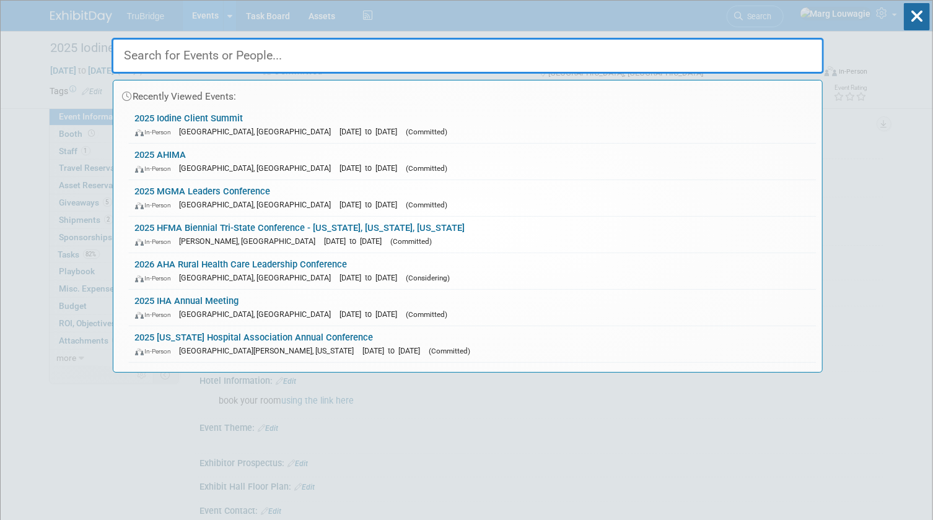
click at [721, 60] on input "text" at bounding box center [467, 56] width 712 height 36
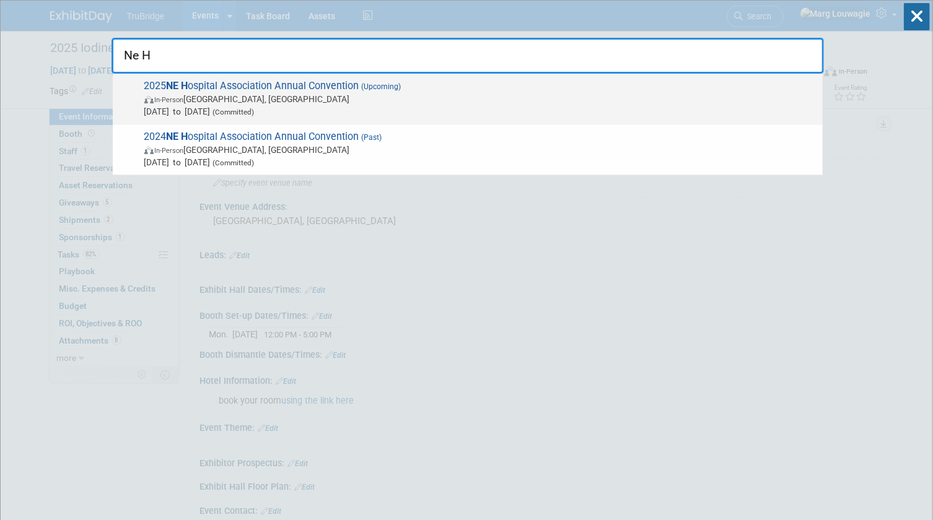
type input "Ne H"
click at [262, 97] on span "In-Person La Vista, NE" at bounding box center [480, 99] width 672 height 12
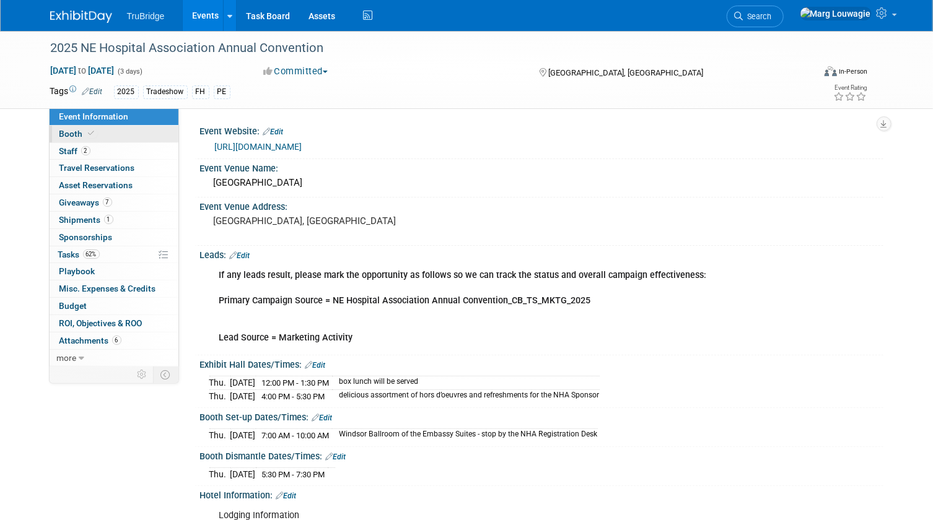
click at [97, 134] on link "Booth" at bounding box center [114, 134] width 129 height 17
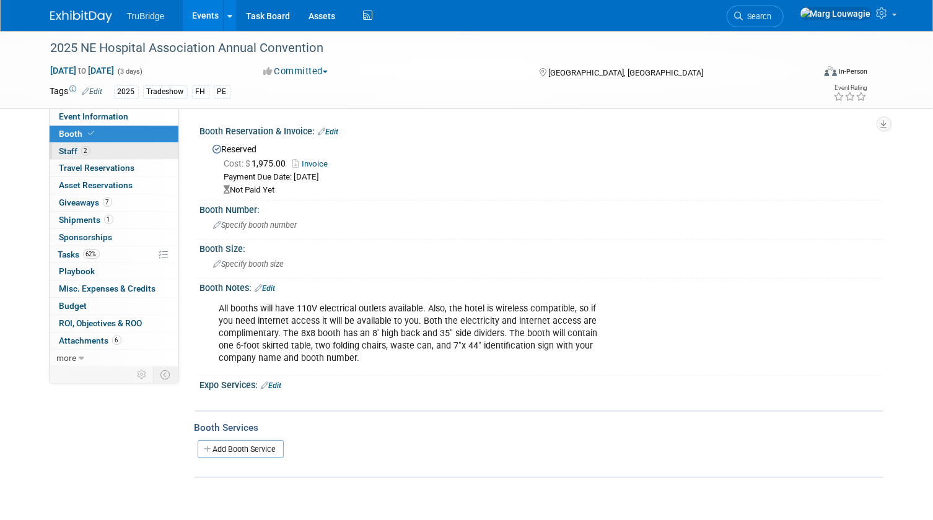
click at [115, 151] on link "2 Staff 2" at bounding box center [114, 151] width 129 height 17
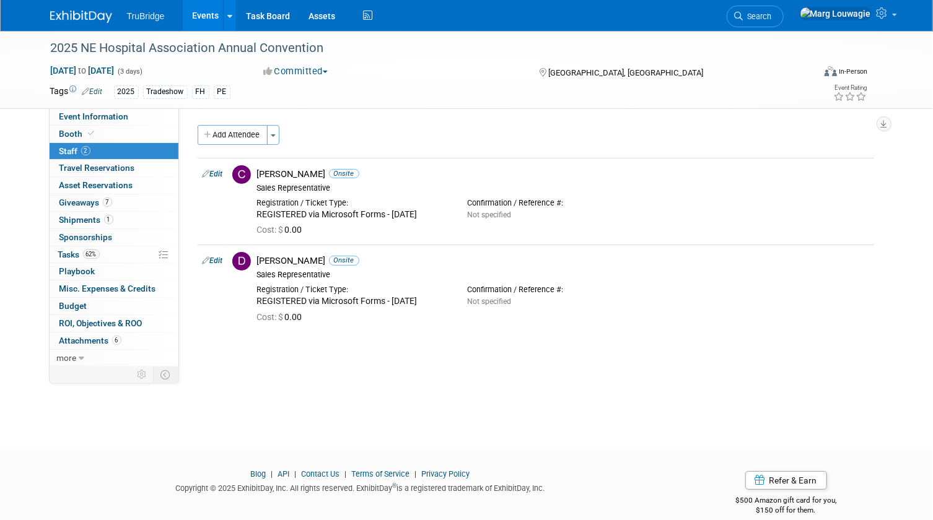
click at [743, 12] on icon at bounding box center [738, 16] width 9 height 9
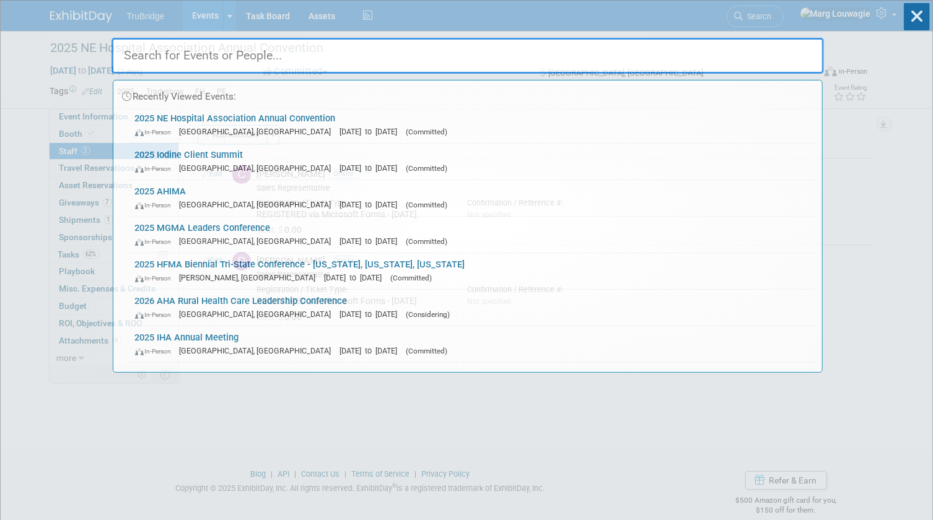
click at [783, 50] on input "text" at bounding box center [467, 56] width 712 height 36
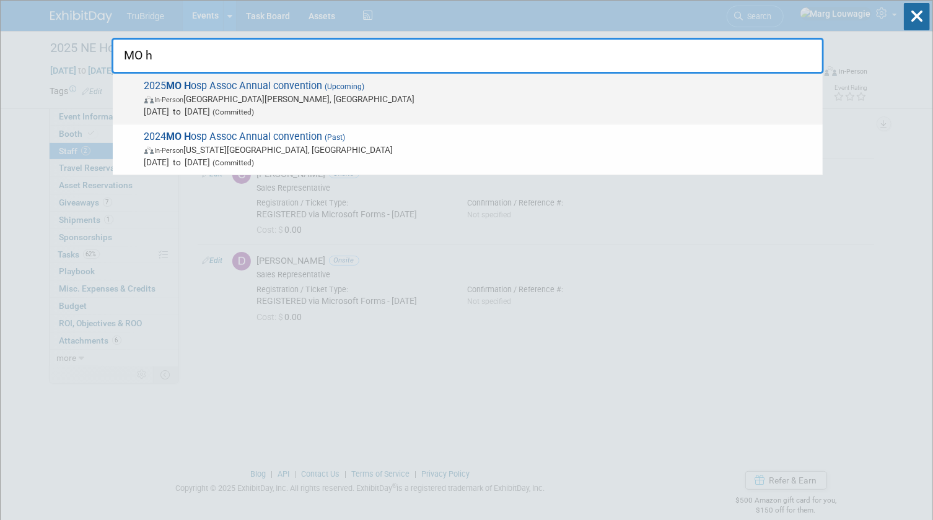
type input "MO h"
click at [311, 92] on span "2025 MO H osp Assoc Annual convention (Upcoming) In-Person Saint Charles, MO No…" at bounding box center [479, 99] width 676 height 38
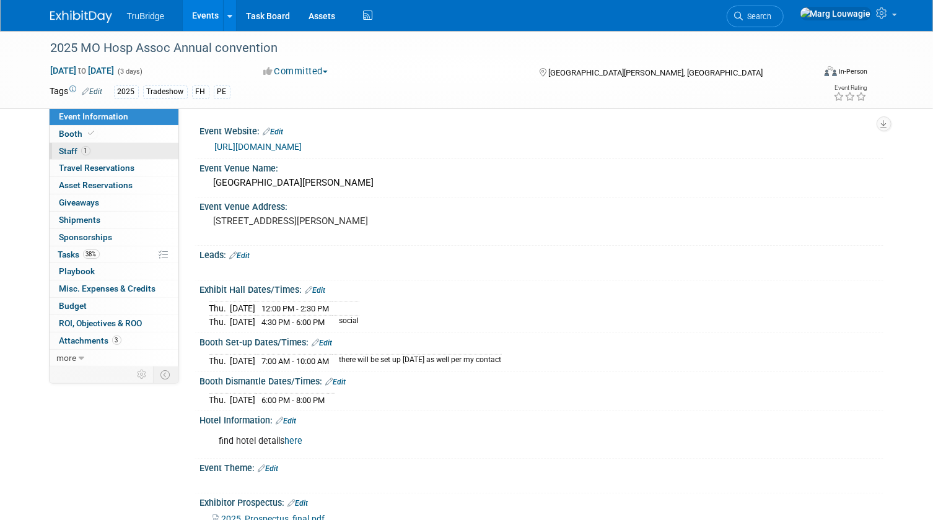
click at [139, 155] on link "1 Staff 1" at bounding box center [114, 151] width 129 height 17
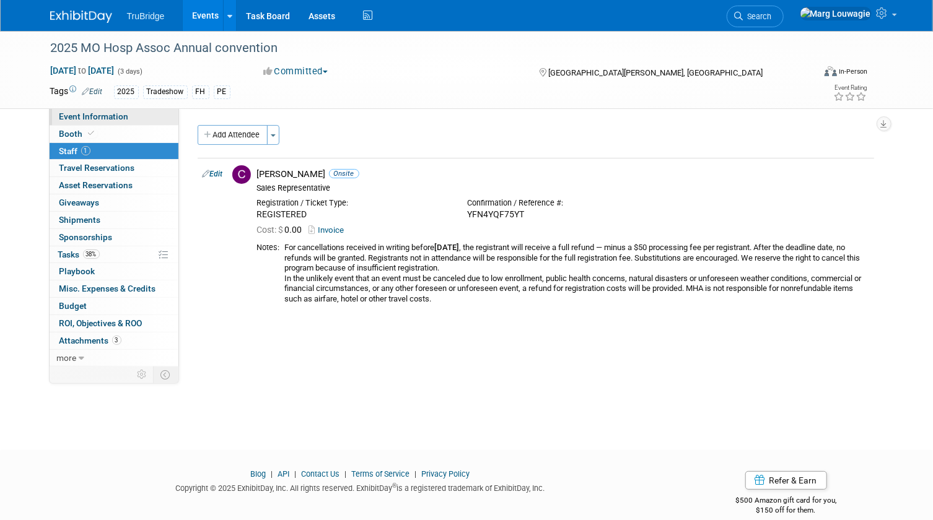
click at [136, 117] on link "Event Information" at bounding box center [114, 116] width 129 height 17
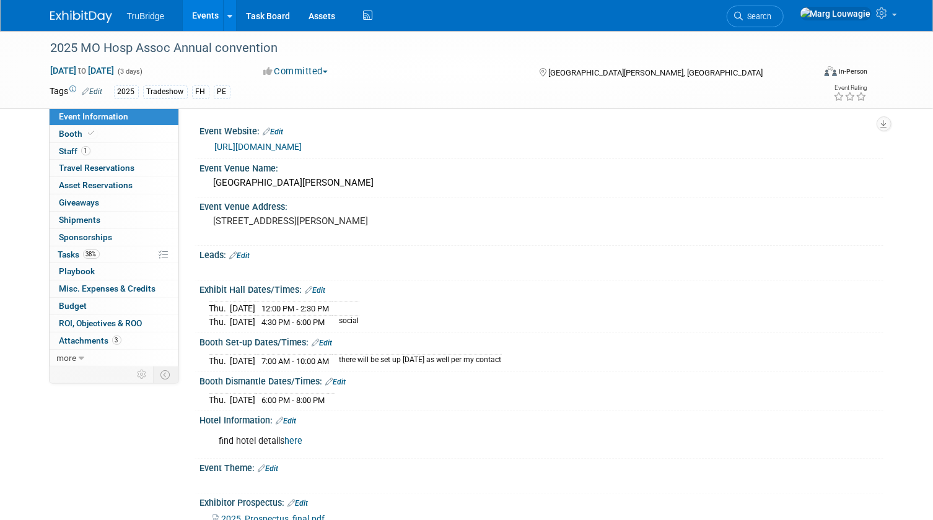
click at [271, 149] on link "[URL][DOMAIN_NAME]" at bounding box center [258, 147] width 87 height 10
click at [114, 133] on link "Booth" at bounding box center [114, 134] width 129 height 17
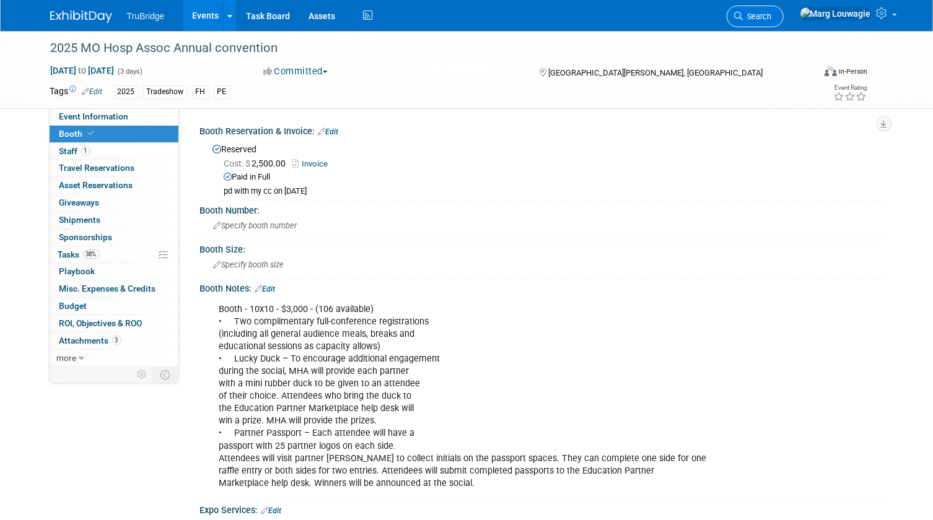
click at [772, 18] on span "Search" at bounding box center [757, 16] width 28 height 9
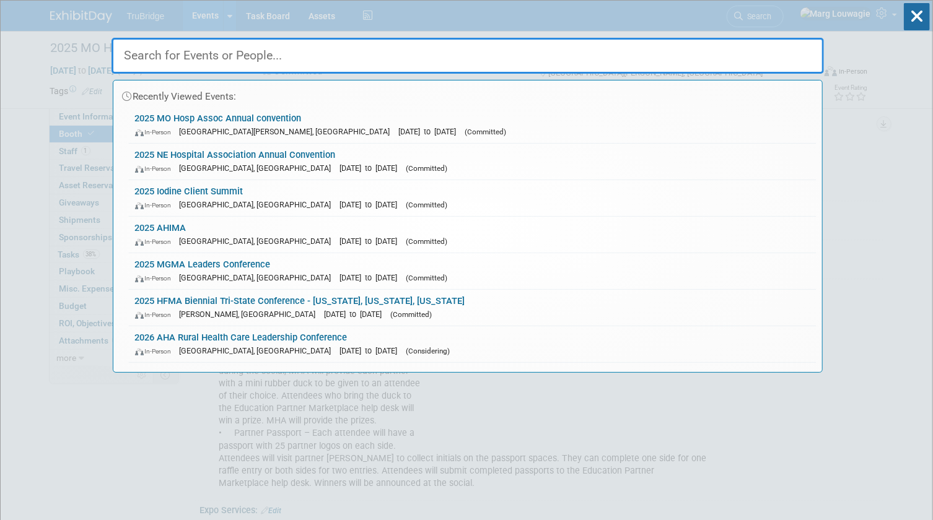
click at [770, 58] on input "text" at bounding box center [467, 56] width 712 height 36
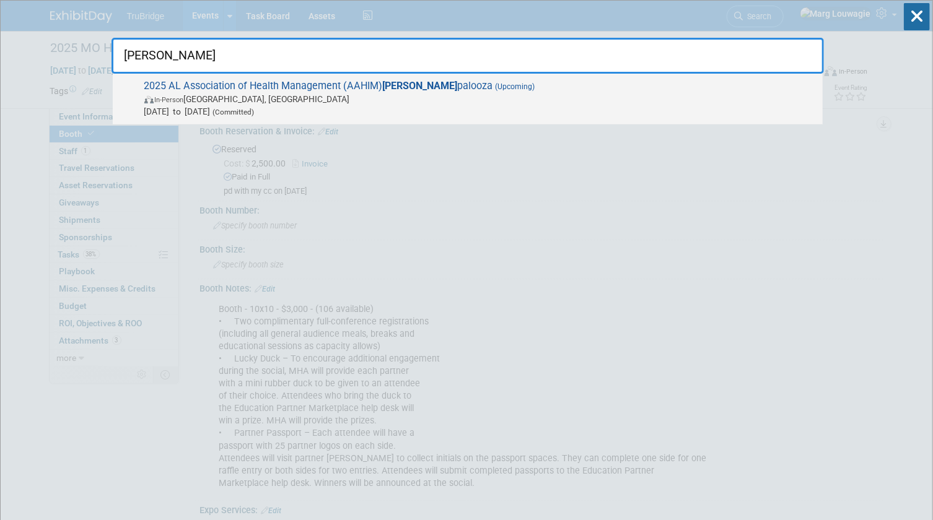
type input "Reva"
click at [391, 95] on span "In-Person Birmingham, AL" at bounding box center [480, 99] width 672 height 12
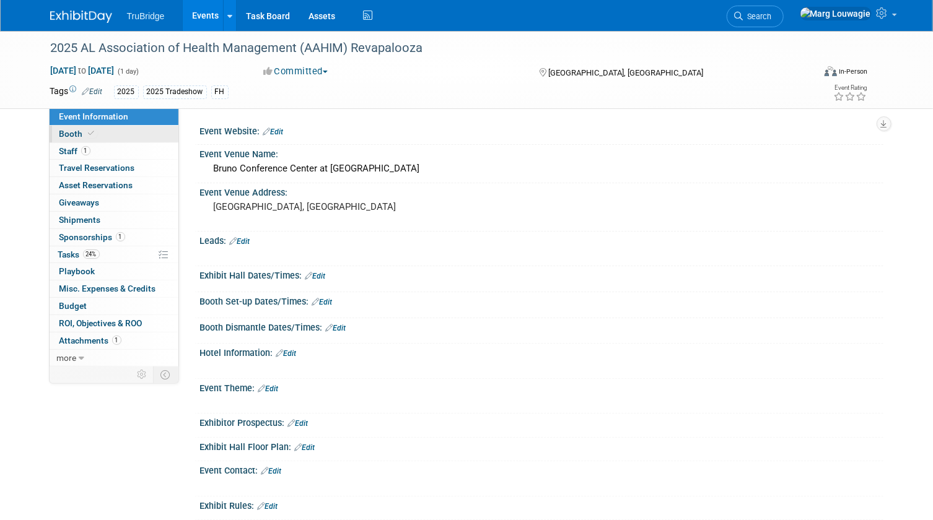
click at [136, 133] on link "Booth" at bounding box center [114, 134] width 129 height 17
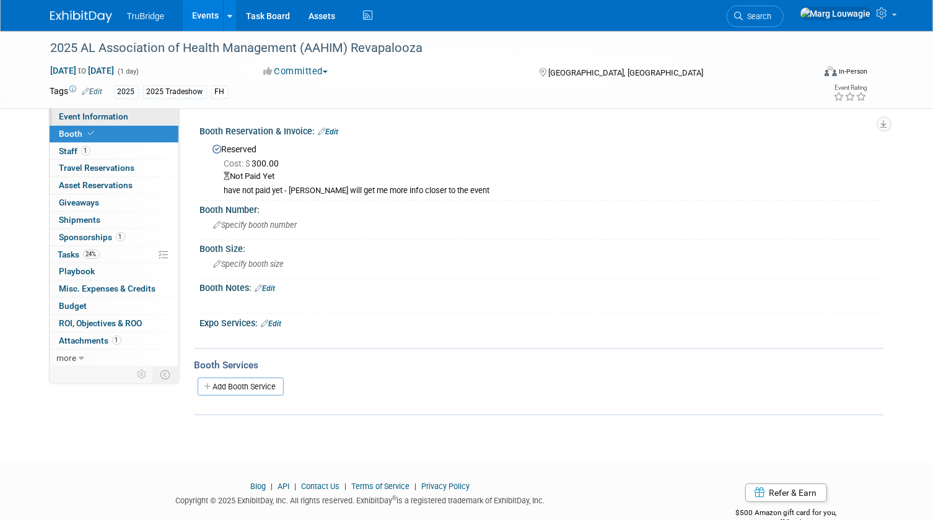
click at [120, 118] on span "Event Information" at bounding box center [93, 116] width 69 height 10
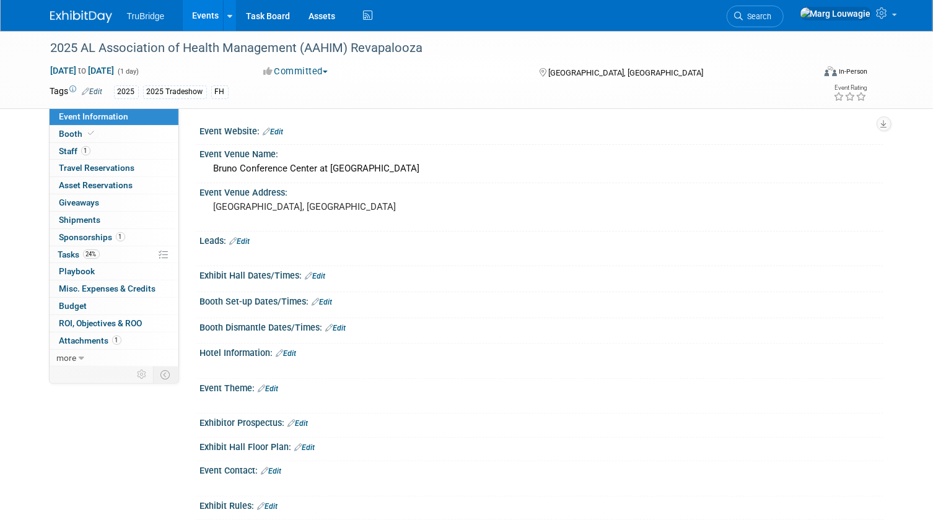
click at [281, 130] on link "Edit" at bounding box center [273, 132] width 20 height 9
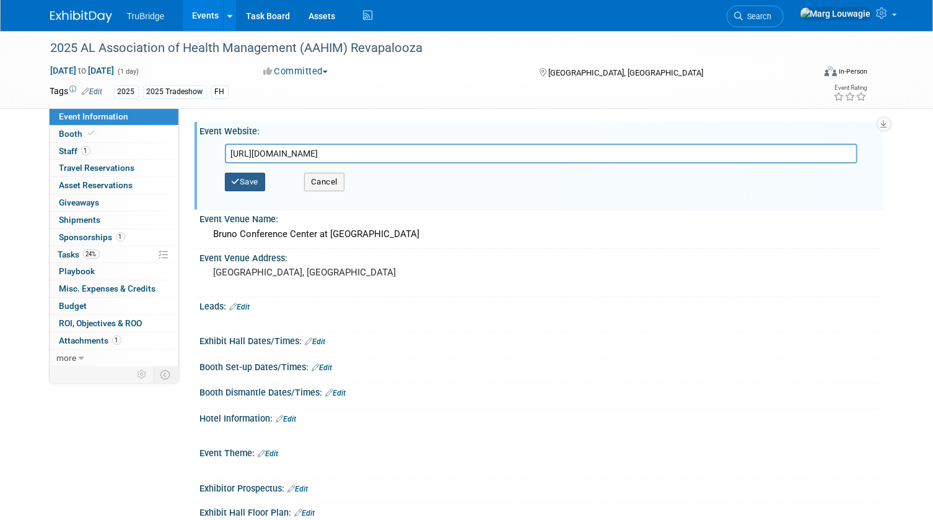
type input "[URL][DOMAIN_NAME]"
drag, startPoint x: 248, startPoint y: 184, endPoint x: 260, endPoint y: 161, distance: 26.0
click at [248, 183] on button "Save" at bounding box center [245, 182] width 41 height 19
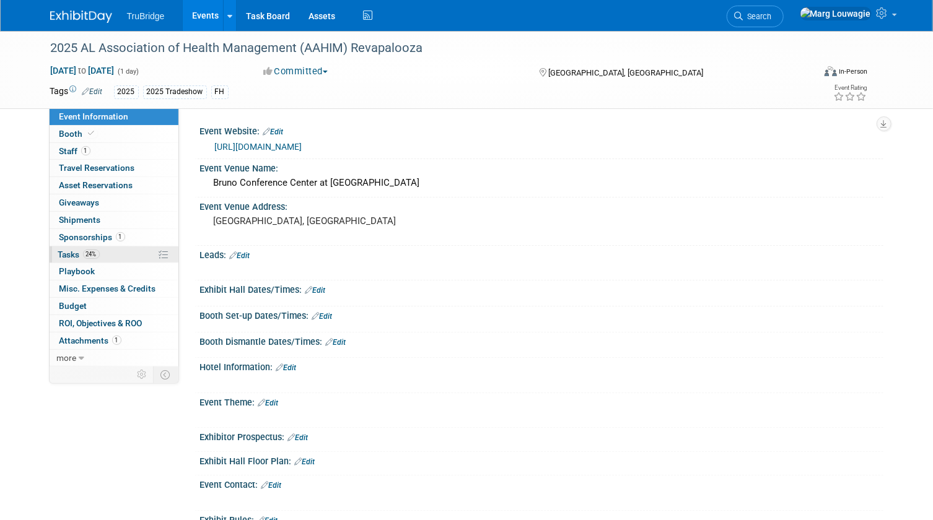
click at [74, 251] on span "Tasks 24%" at bounding box center [78, 255] width 41 height 10
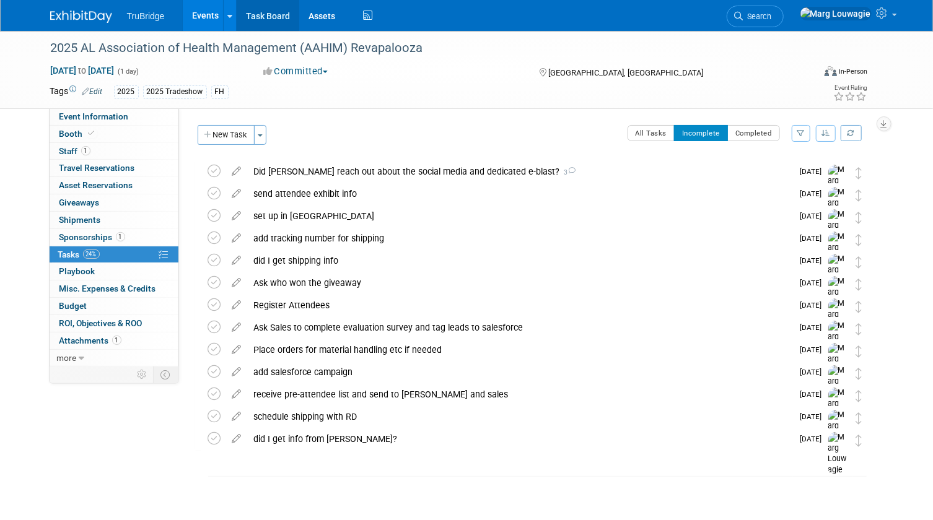
click at [259, 14] on link "Task Board" at bounding box center [268, 15] width 63 height 31
